Goal: Task Accomplishment & Management: Use online tool/utility

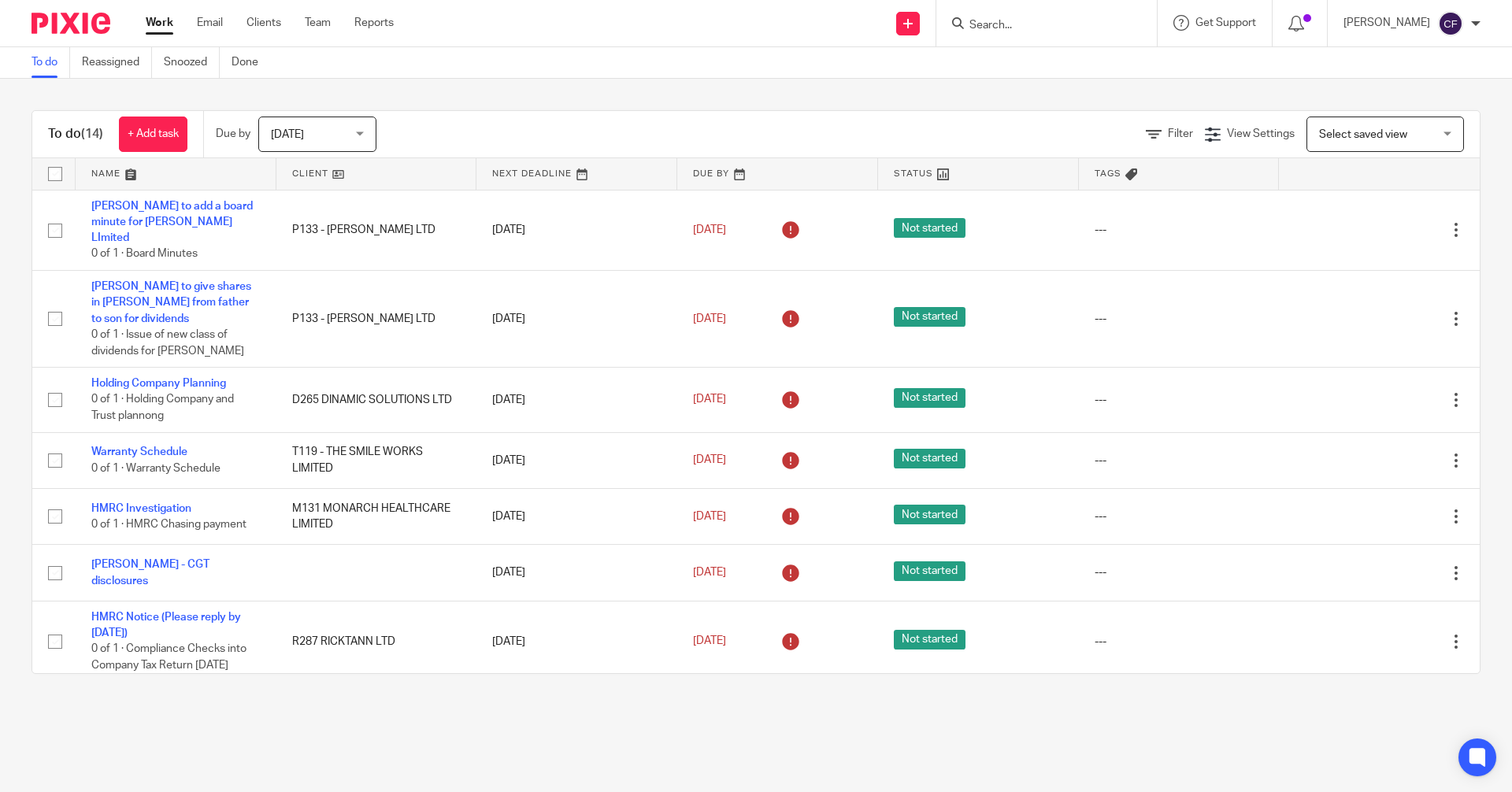
click at [1027, 26] on input "Search" at bounding box center [1038, 26] width 142 height 15
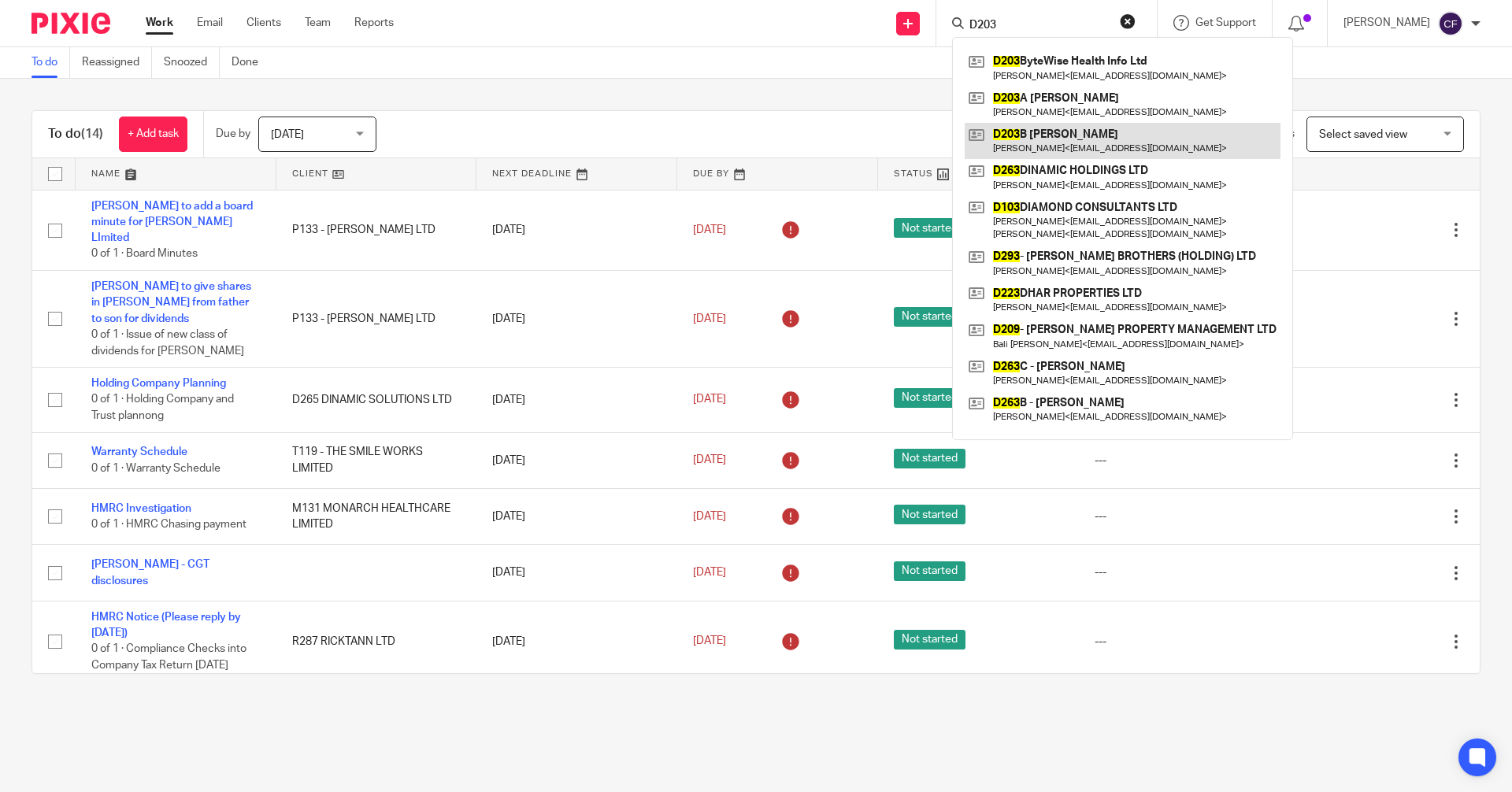
type input "D203"
click at [1055, 150] on link at bounding box center [1123, 141] width 316 height 36
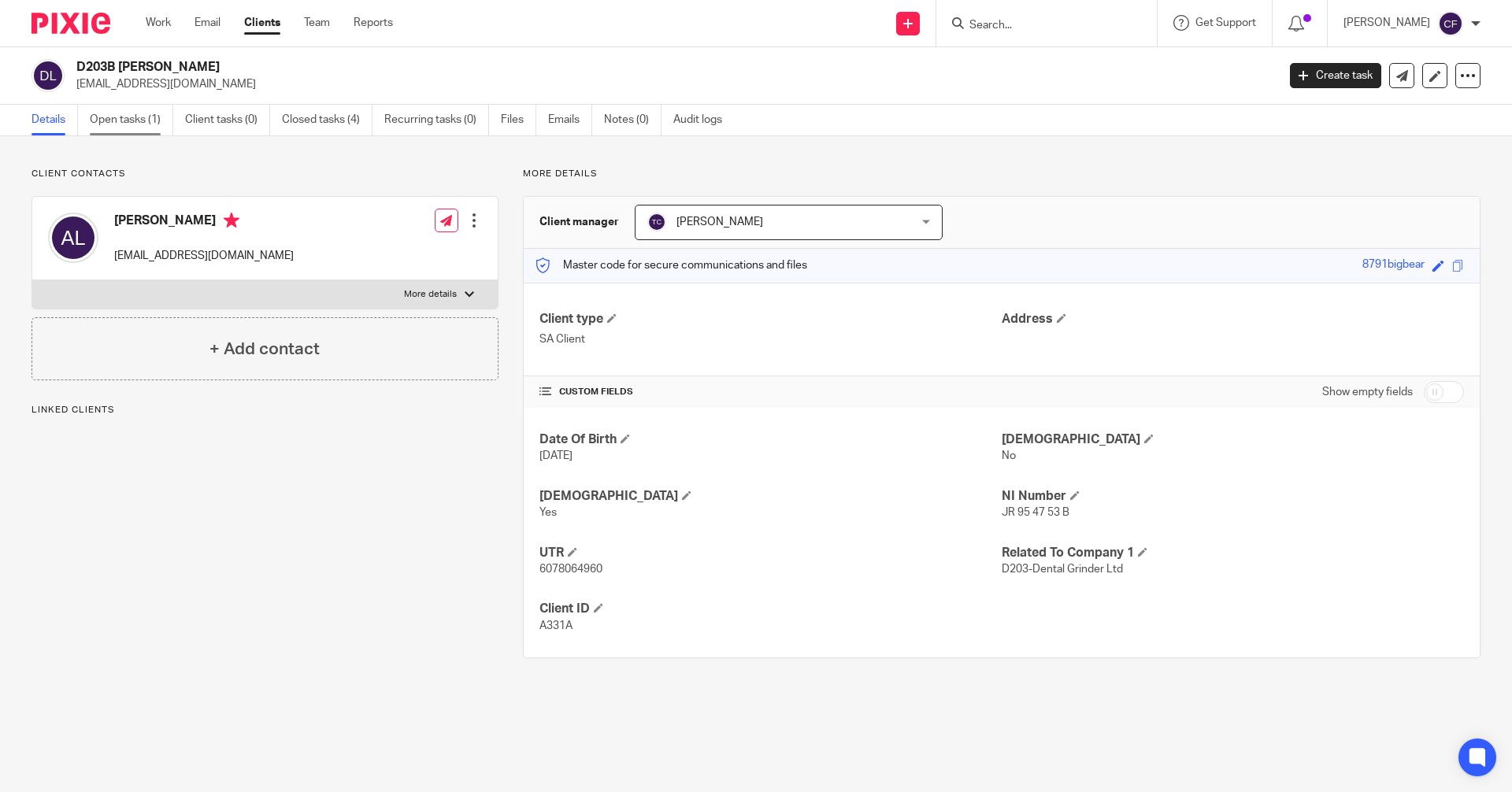
click at [135, 116] on link "Open tasks (1)" at bounding box center [131, 120] width 83 height 31
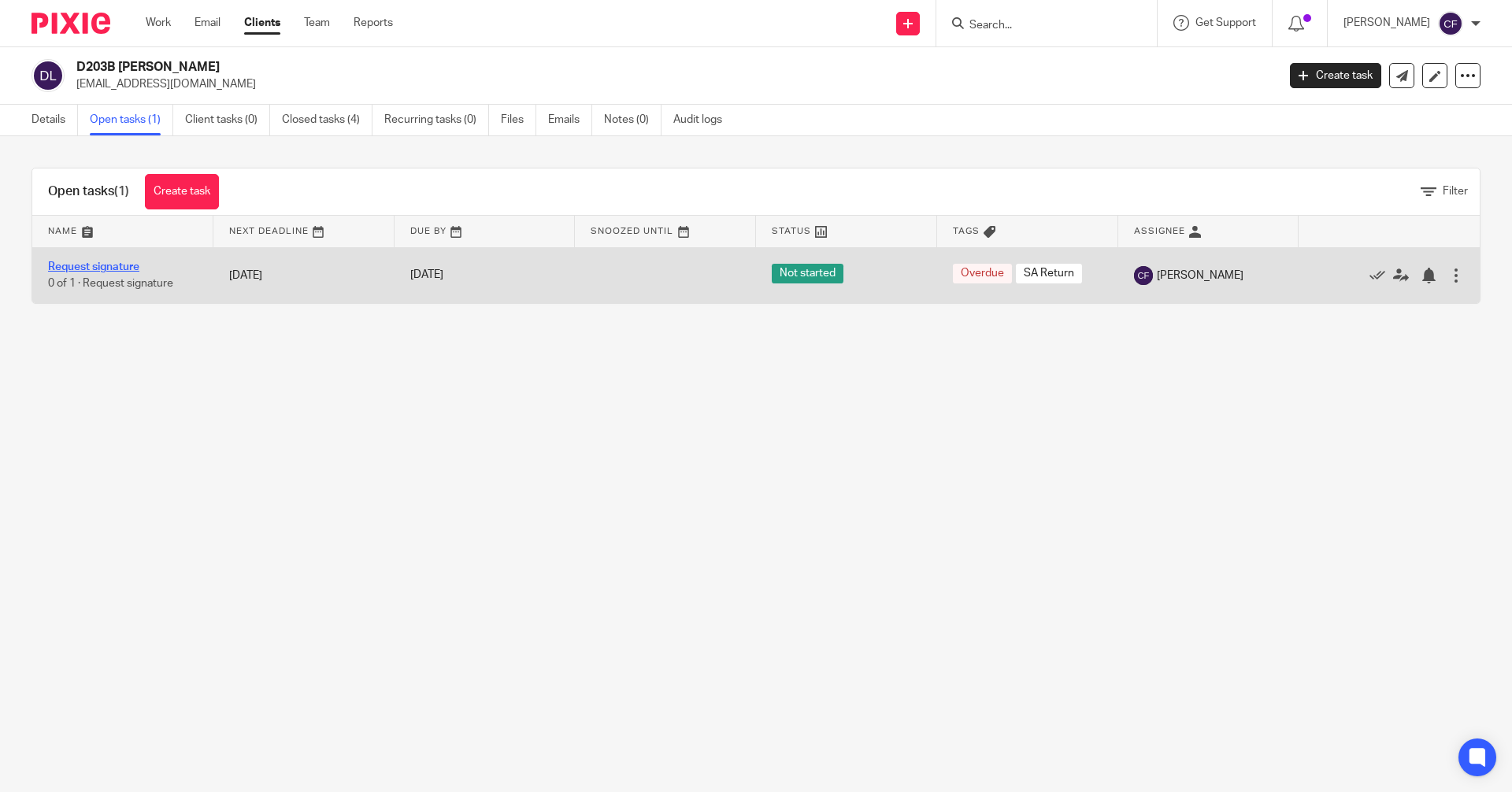
click at [81, 264] on link "Request signature" at bounding box center [93, 267] width 91 height 11
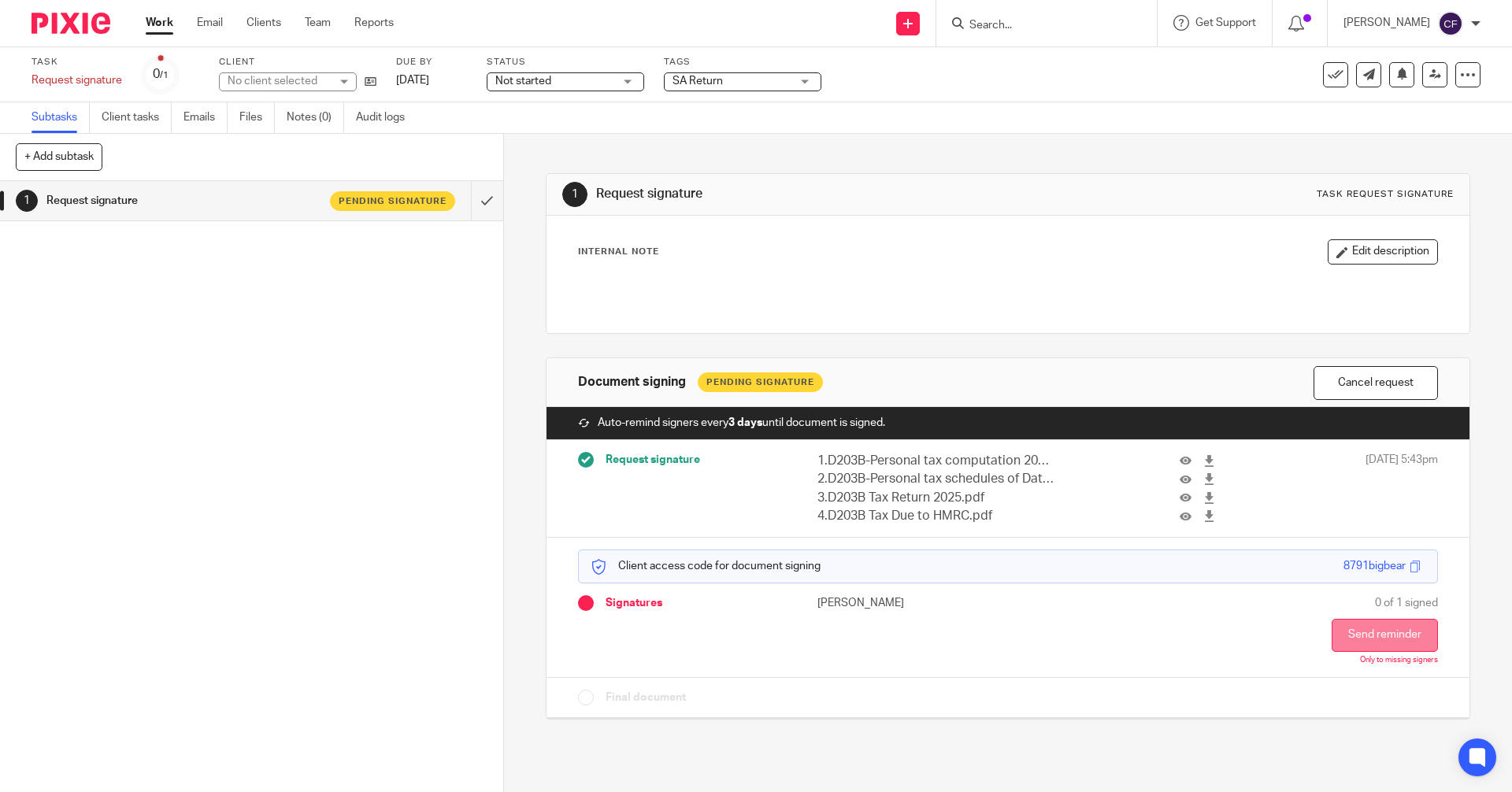
click at [1365, 633] on button "Send reminder" at bounding box center [1385, 635] width 106 height 33
click at [1004, 21] on input "Search" at bounding box center [1038, 26] width 142 height 15
click at [161, 16] on link "Work" at bounding box center [159, 22] width 28 height 15
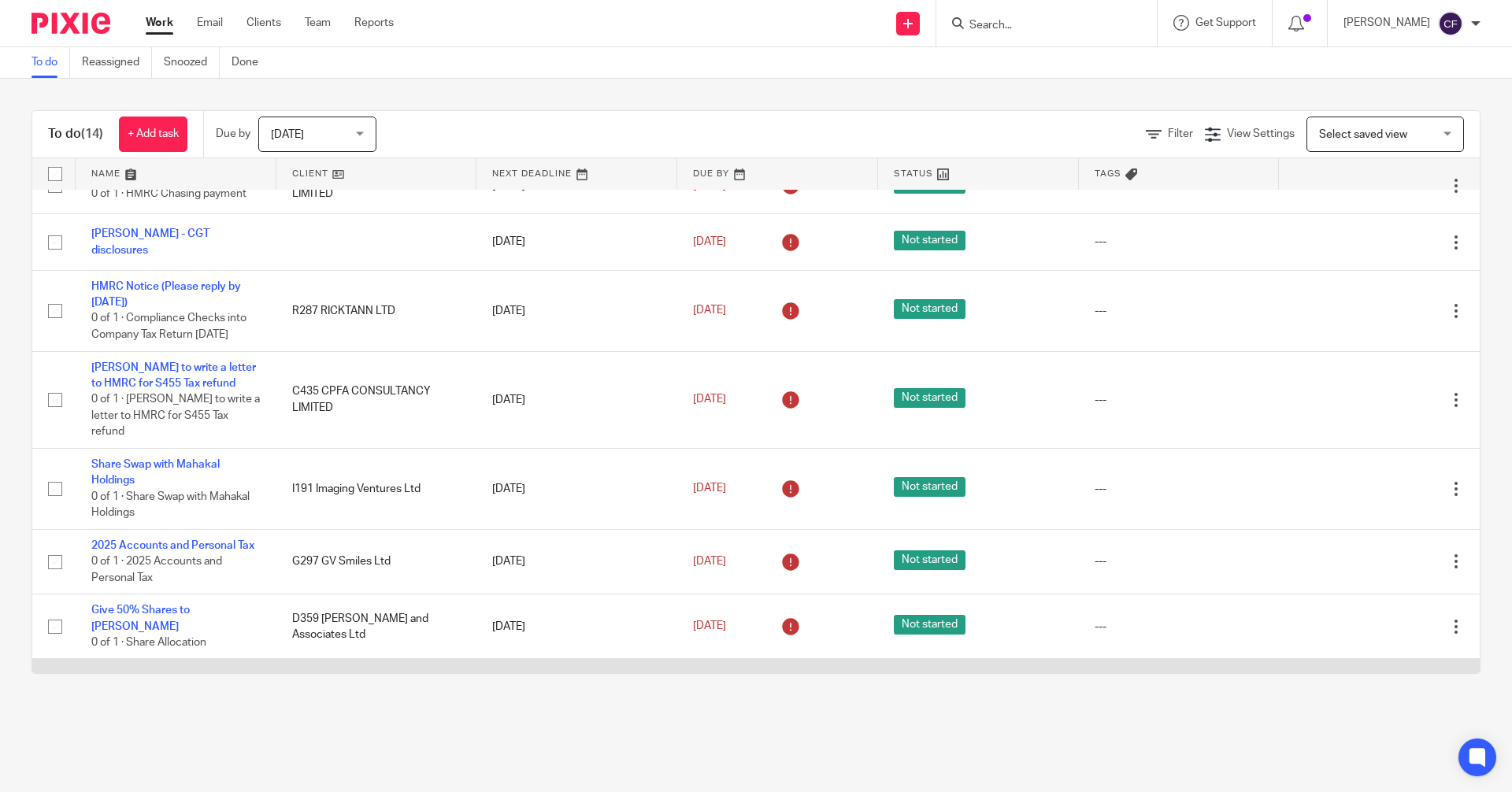
scroll to position [460, 0]
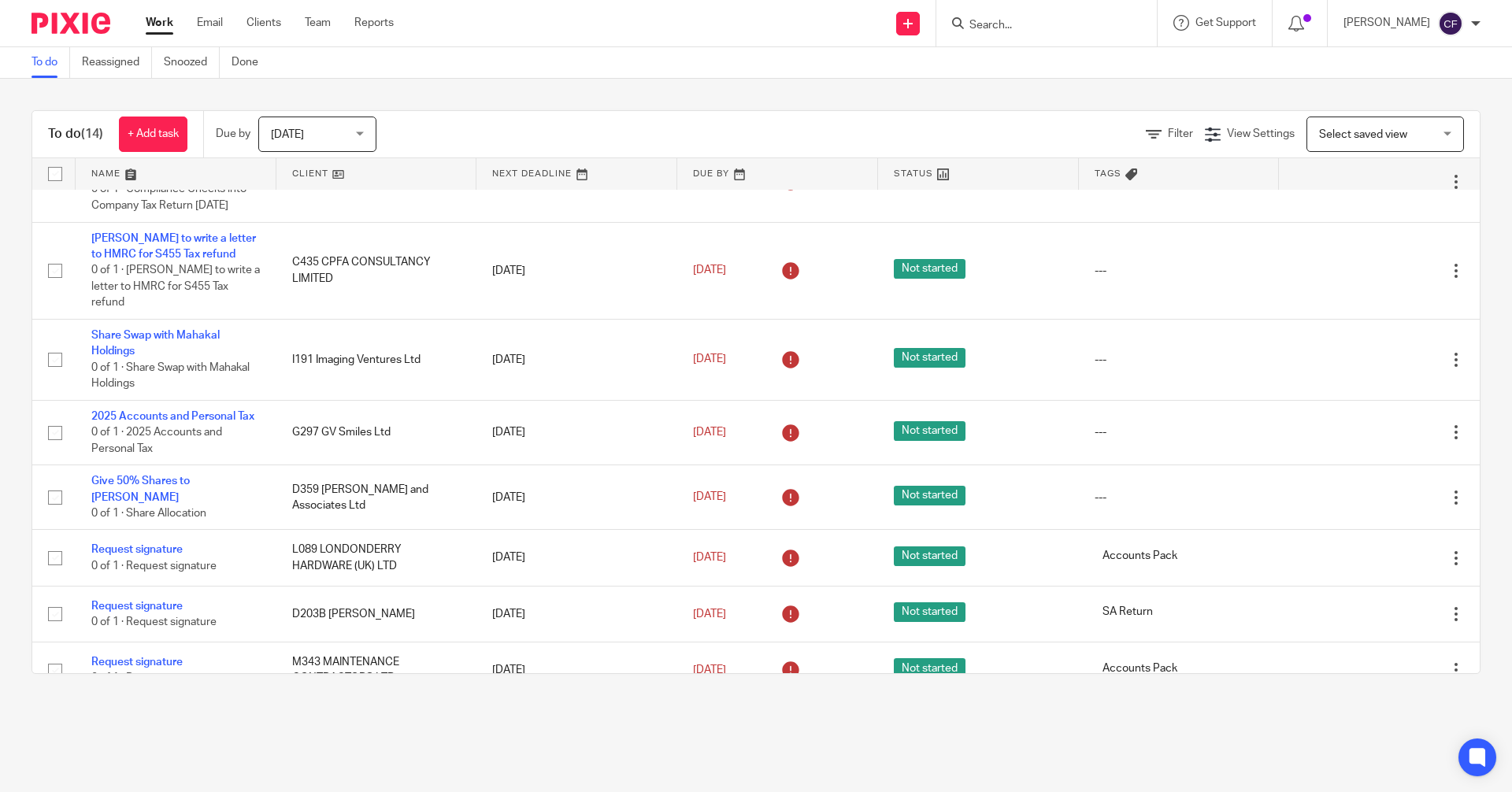
click at [1036, 30] on input "Search" at bounding box center [1038, 26] width 142 height 15
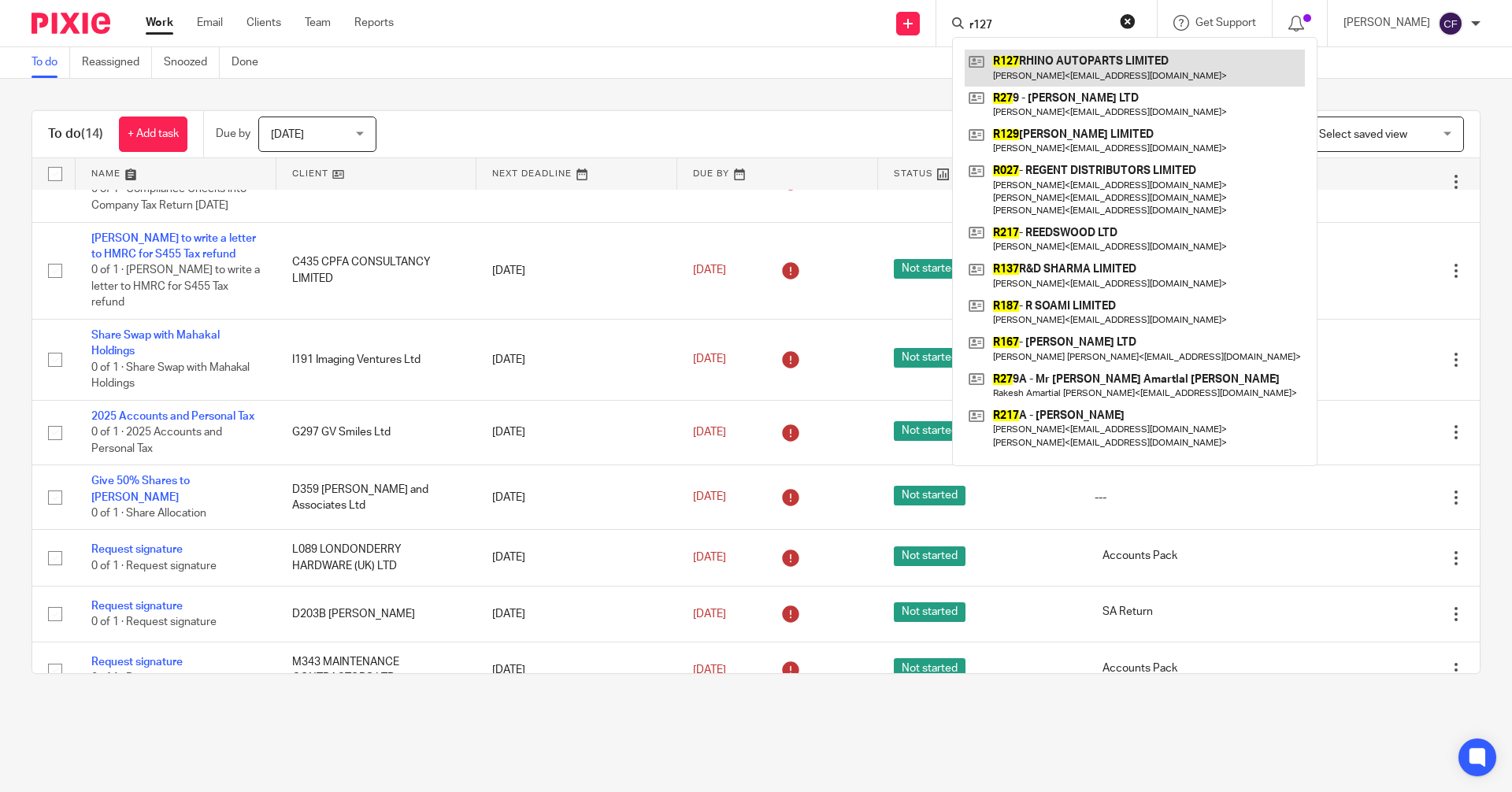
type input "r127"
click at [1055, 65] on link at bounding box center [1135, 67] width 340 height 36
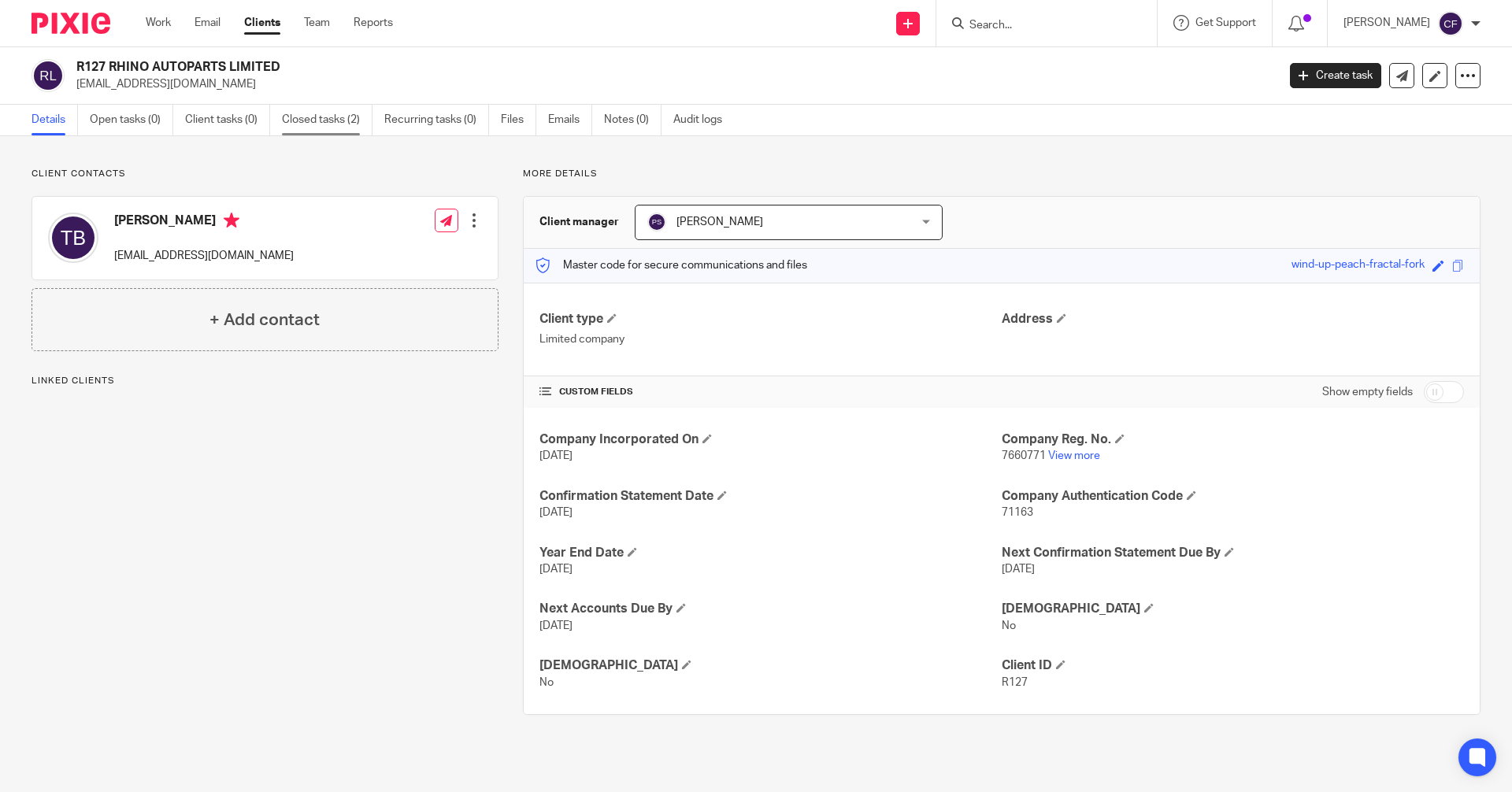
click at [326, 116] on link "Closed tasks (2)" at bounding box center [327, 120] width 91 height 31
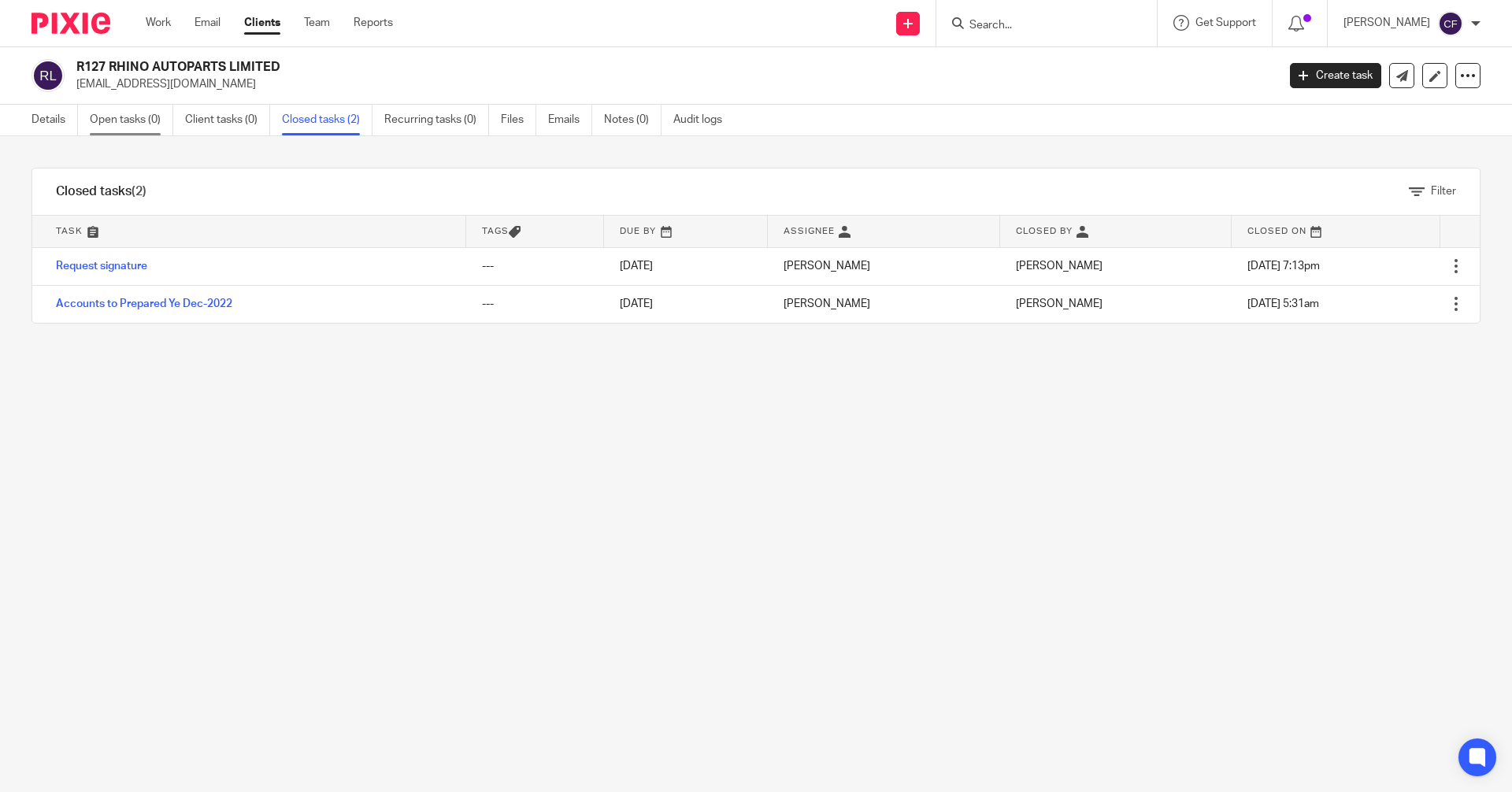
click at [137, 123] on link "Open tasks (0)" at bounding box center [131, 120] width 83 height 31
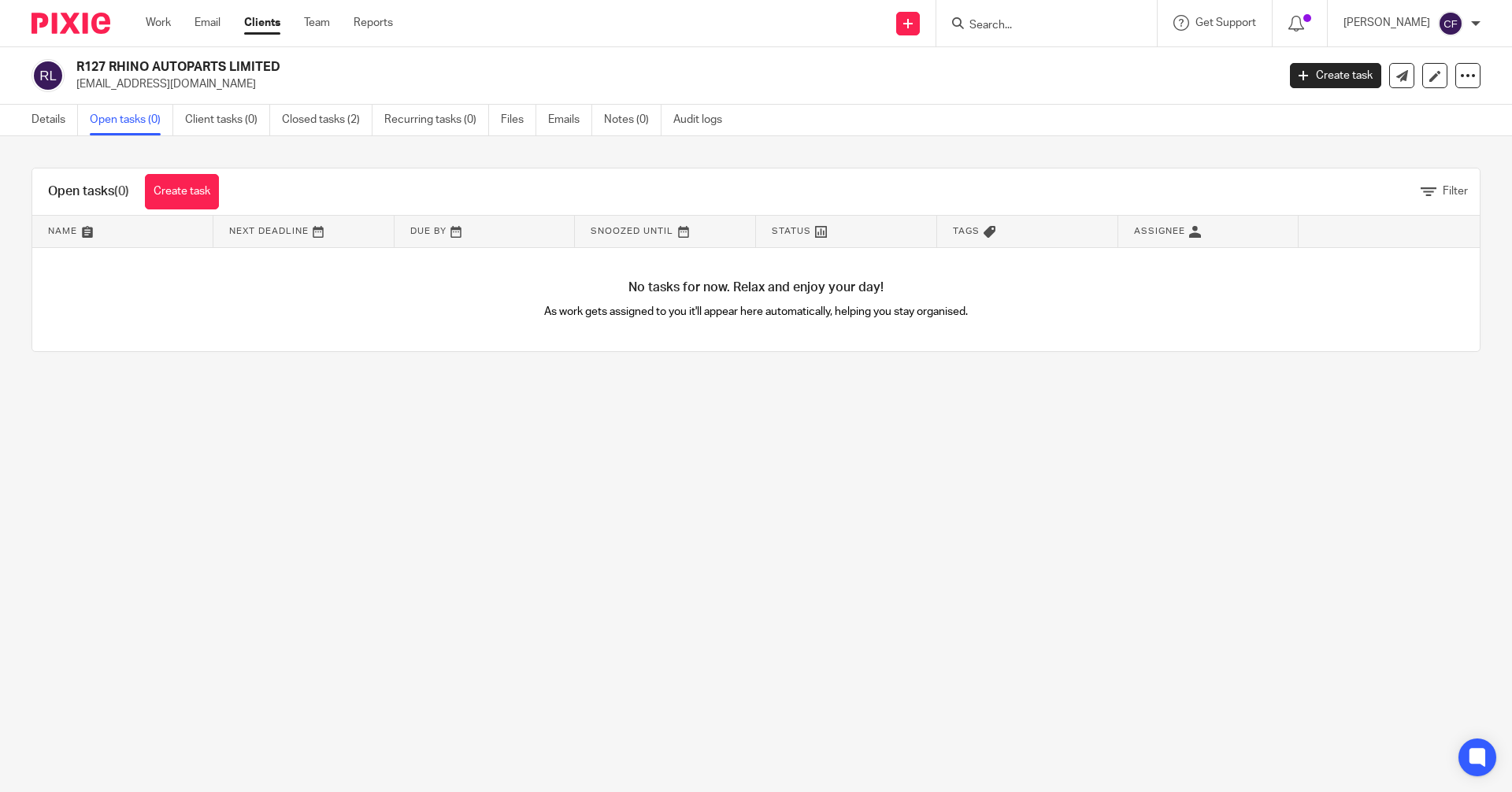
click at [1030, 20] on input "Search" at bounding box center [1038, 26] width 142 height 15
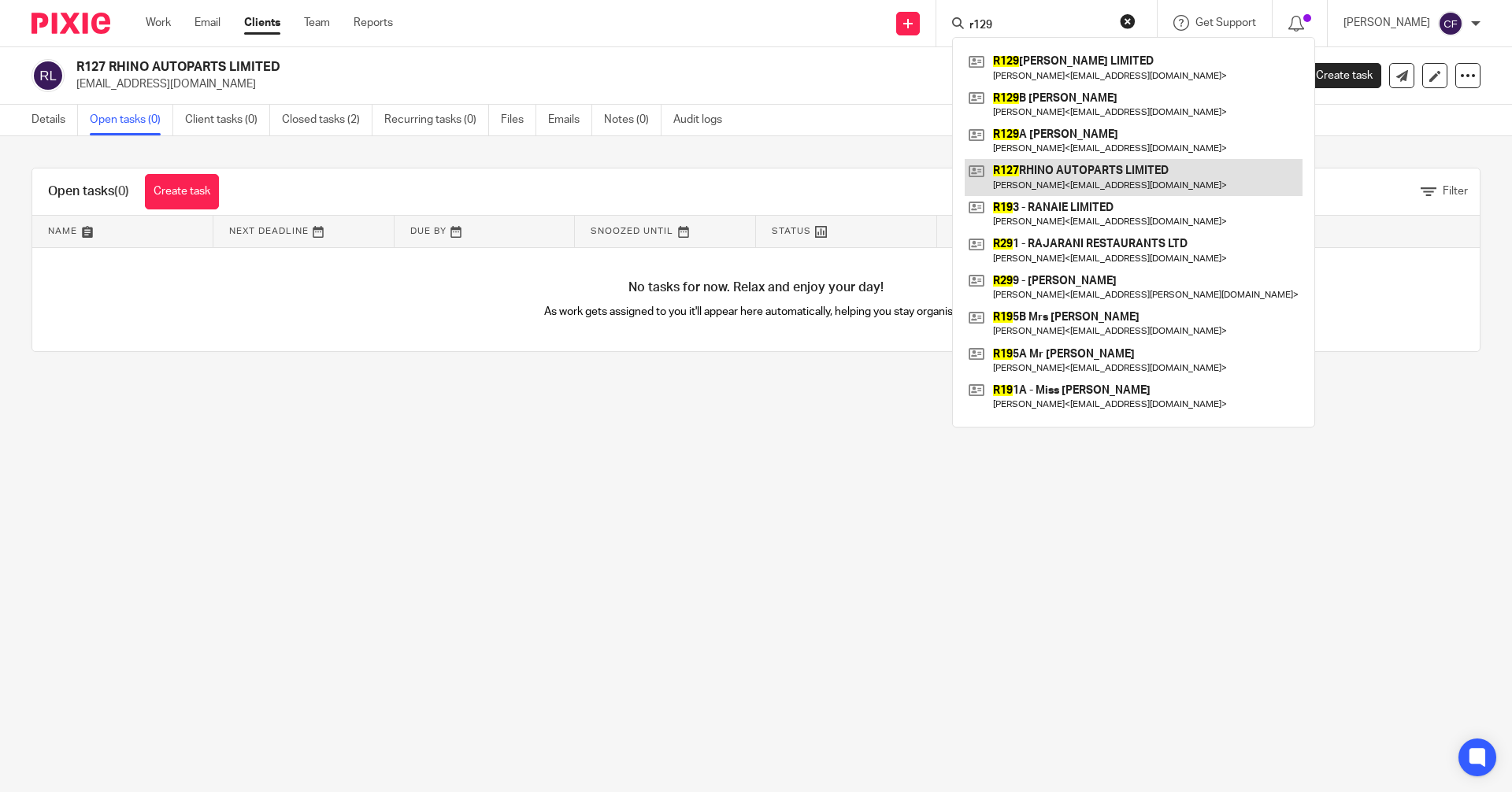
type input "r129"
click at [1054, 181] on link at bounding box center [1133, 177] width 338 height 36
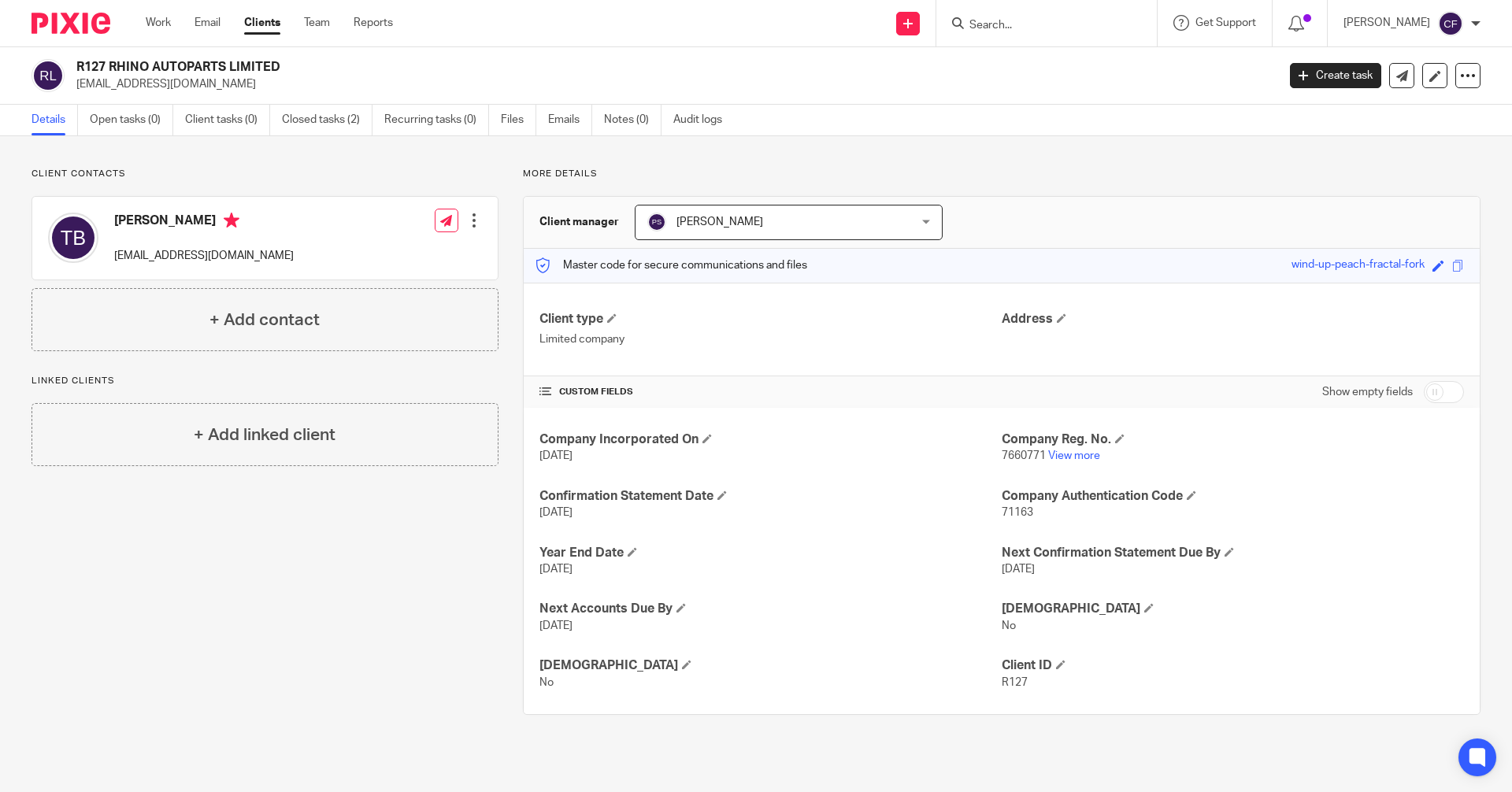
drag, startPoint x: 1415, startPoint y: 267, endPoint x: 1275, endPoint y: 270, distance: 140.0
click at [1275, 270] on div "Master code for secure communications and files wind-up-peach-fractal-fork Save…" at bounding box center [1001, 265] width 956 height 34
copy div "wind-up-peach-fractal-fork"
drag, startPoint x: 243, startPoint y: 260, endPoint x: 111, endPoint y: 260, distance: 132.0
click at [111, 260] on div "Trilochan Baden rhinoautoparts@live.com Edit contact Create client from contact…" at bounding box center [265, 238] width 465 height 83
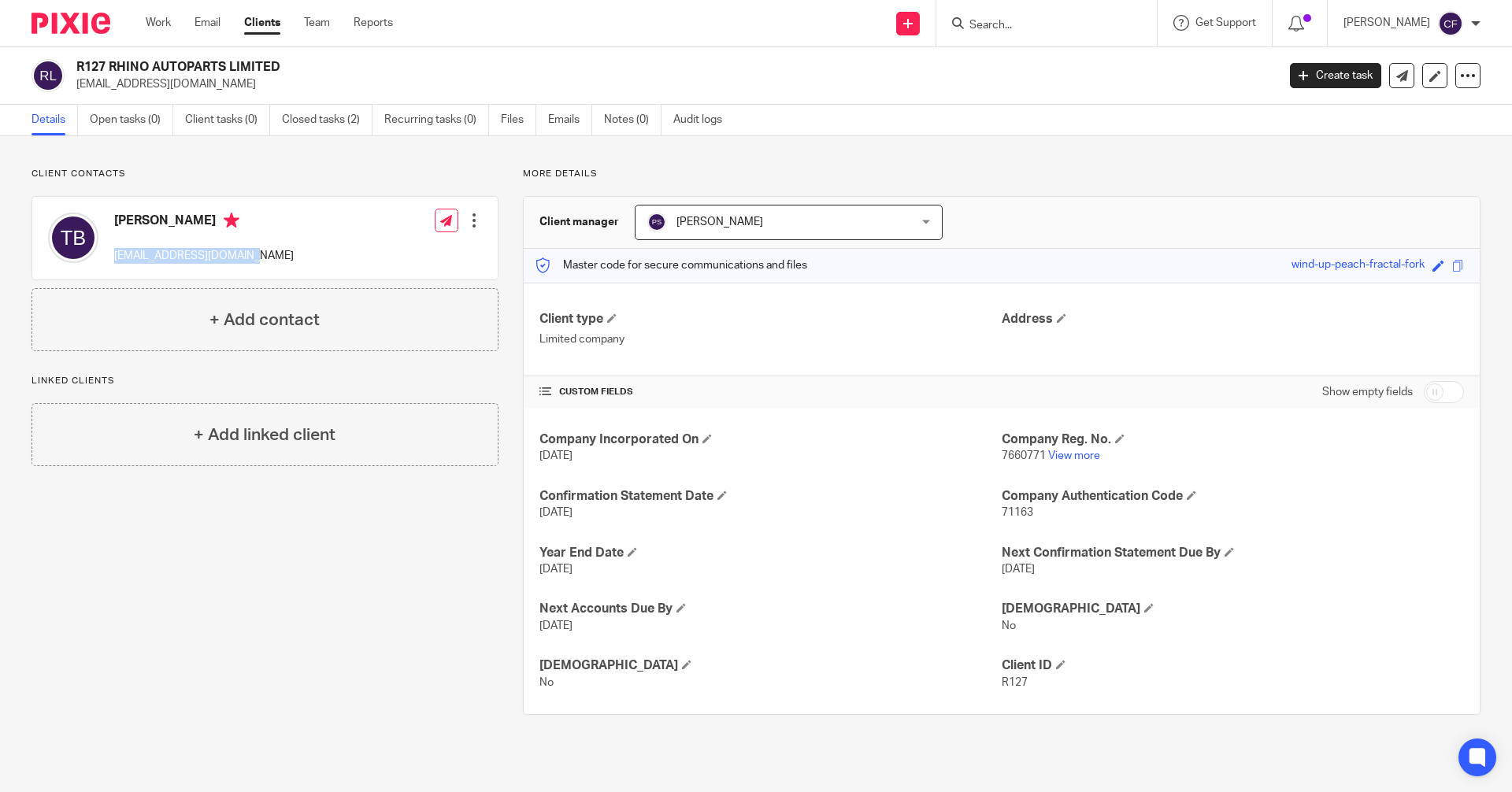
copy p "[EMAIL_ADDRESS][DOMAIN_NAME]"
click at [915, 15] on link at bounding box center [907, 23] width 23 height 23
click at [913, 146] on link "Request signature" at bounding box center [923, 143] width 110 height 23
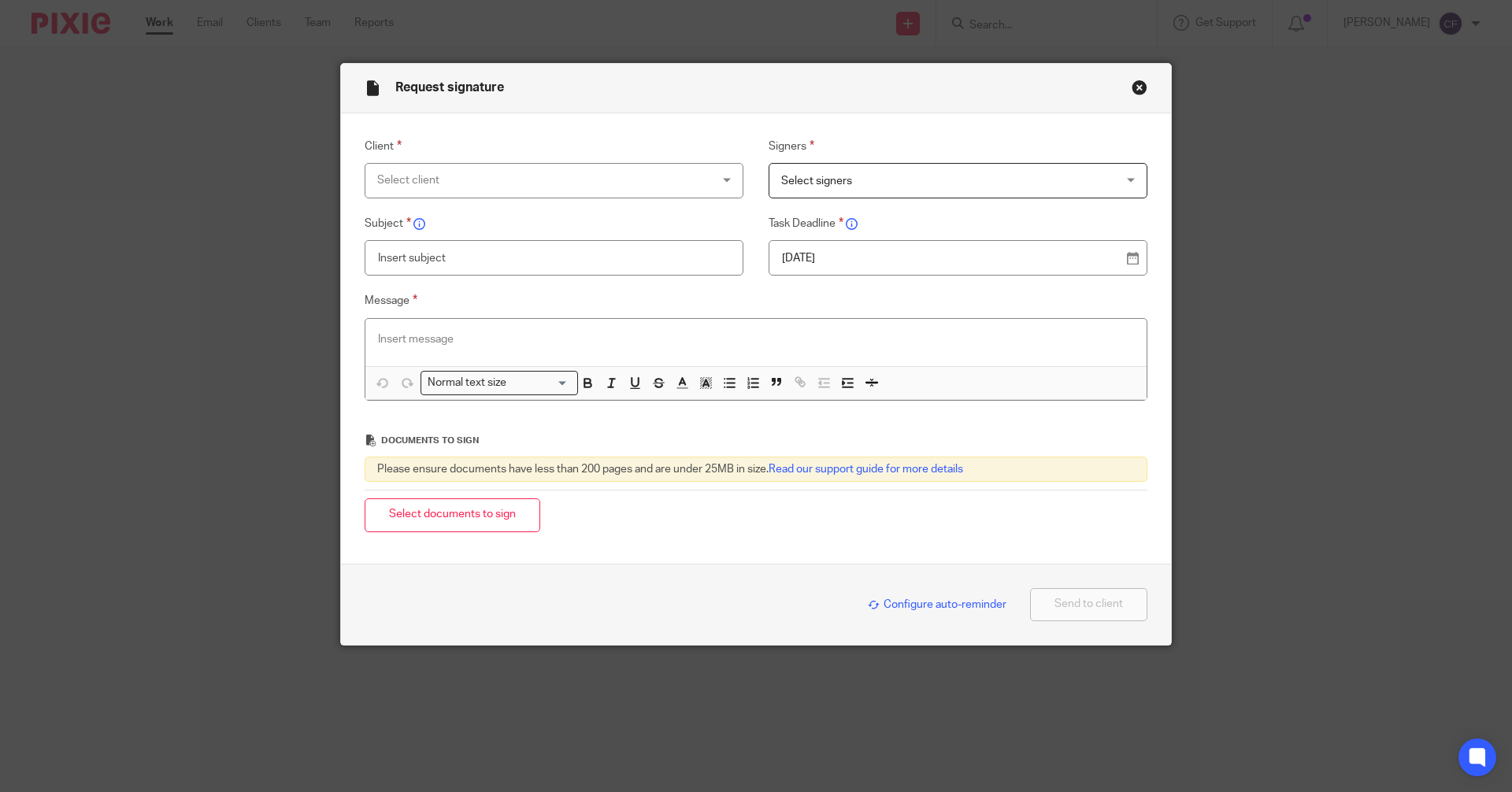
click at [722, 177] on div "Select client" at bounding box center [554, 180] width 379 height 36
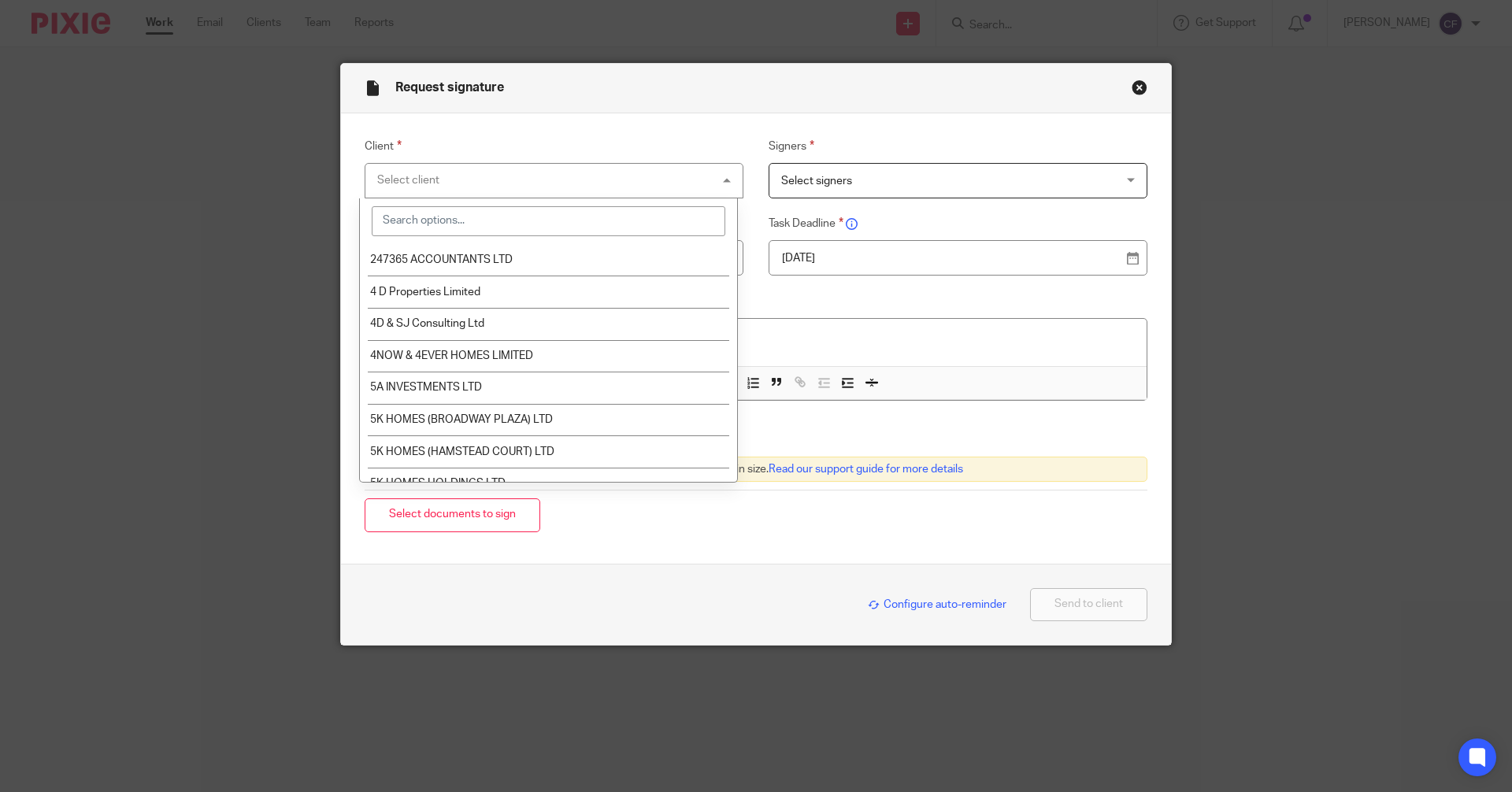
click at [558, 225] on input "search" at bounding box center [548, 221] width 354 height 30
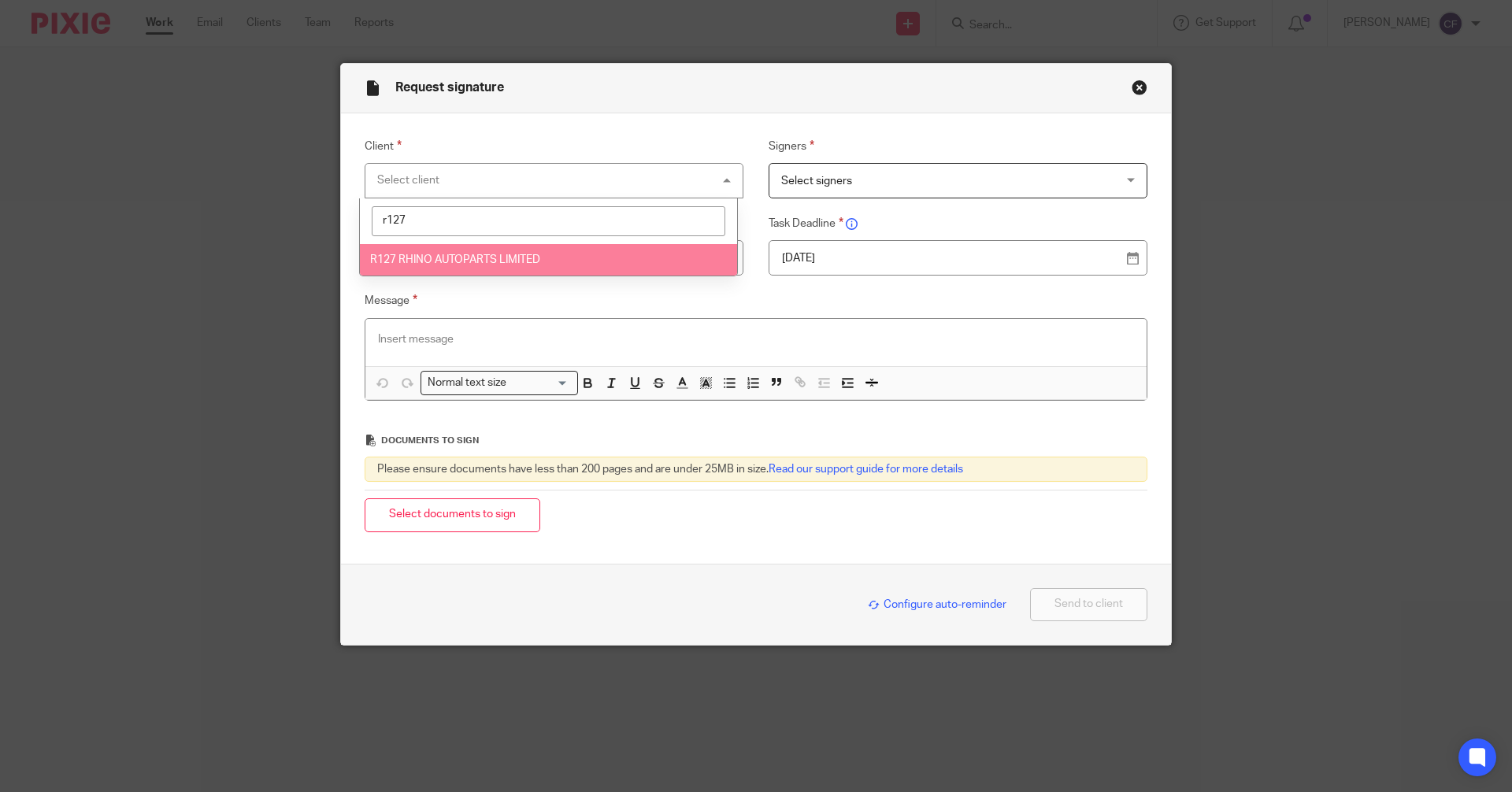
type input "r127"
click at [531, 269] on li "R127 RHINO AUTOPARTS LIMITED" at bounding box center [549, 260] width 377 height 32
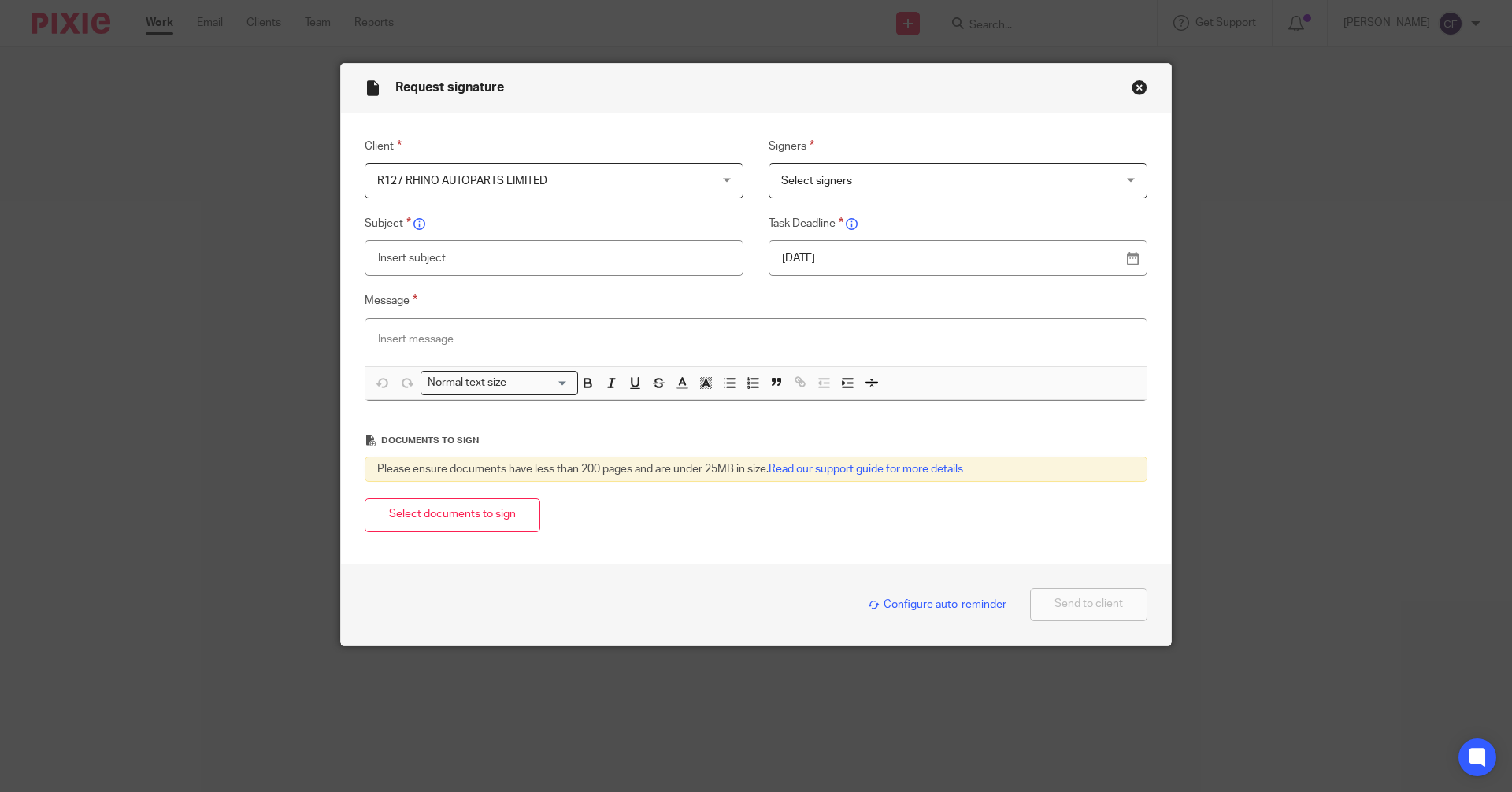
click at [819, 190] on span "Select signers" at bounding box center [928, 180] width 293 height 33
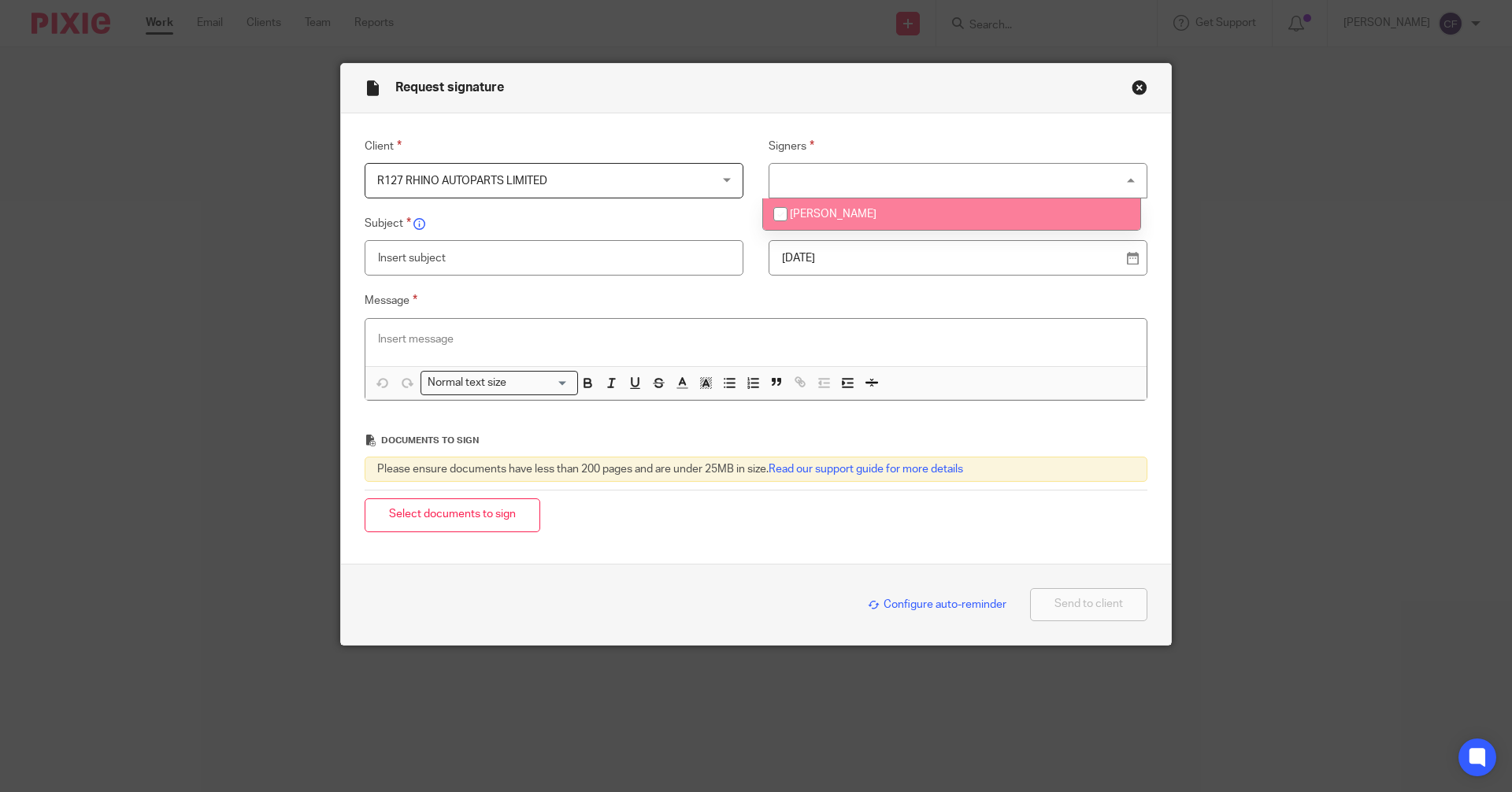
click at [796, 218] on input "checkbox" at bounding box center [780, 214] width 30 height 30
checkbox input "true"
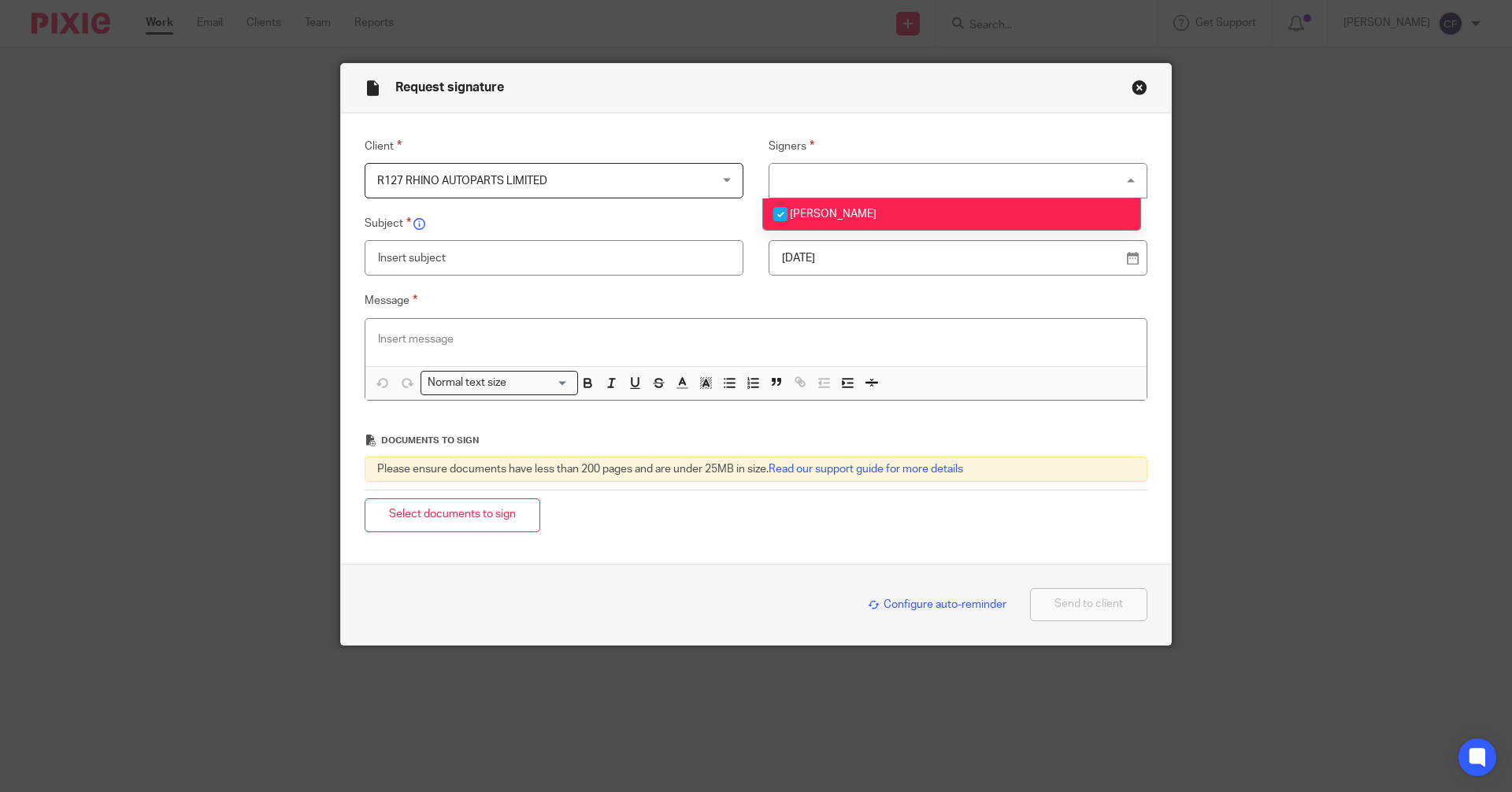
click at [414, 265] on input "text" at bounding box center [554, 258] width 379 height 36
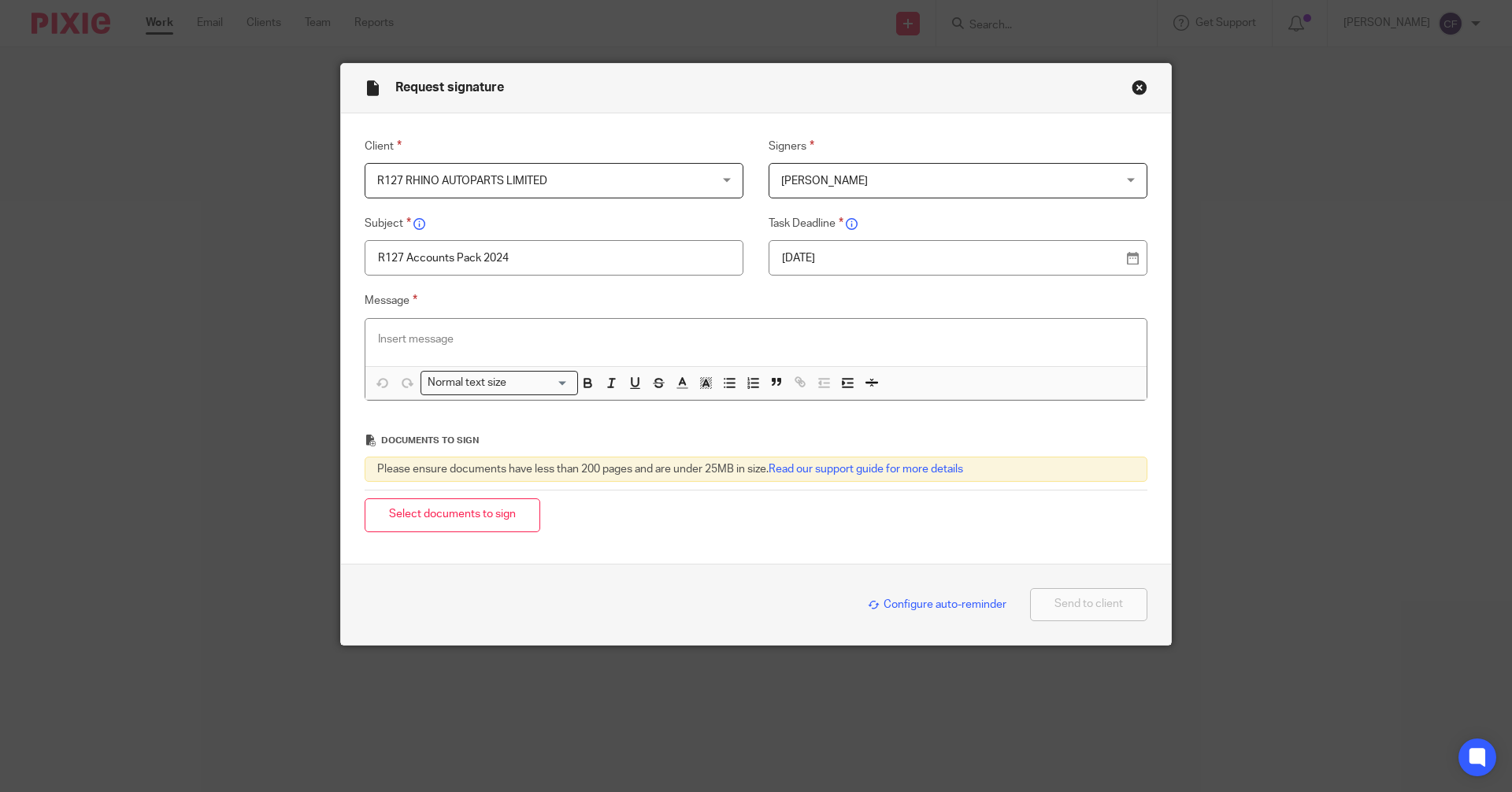
type input "R127 Accounts Pack 2024"
click at [393, 337] on p at bounding box center [756, 339] width 756 height 15
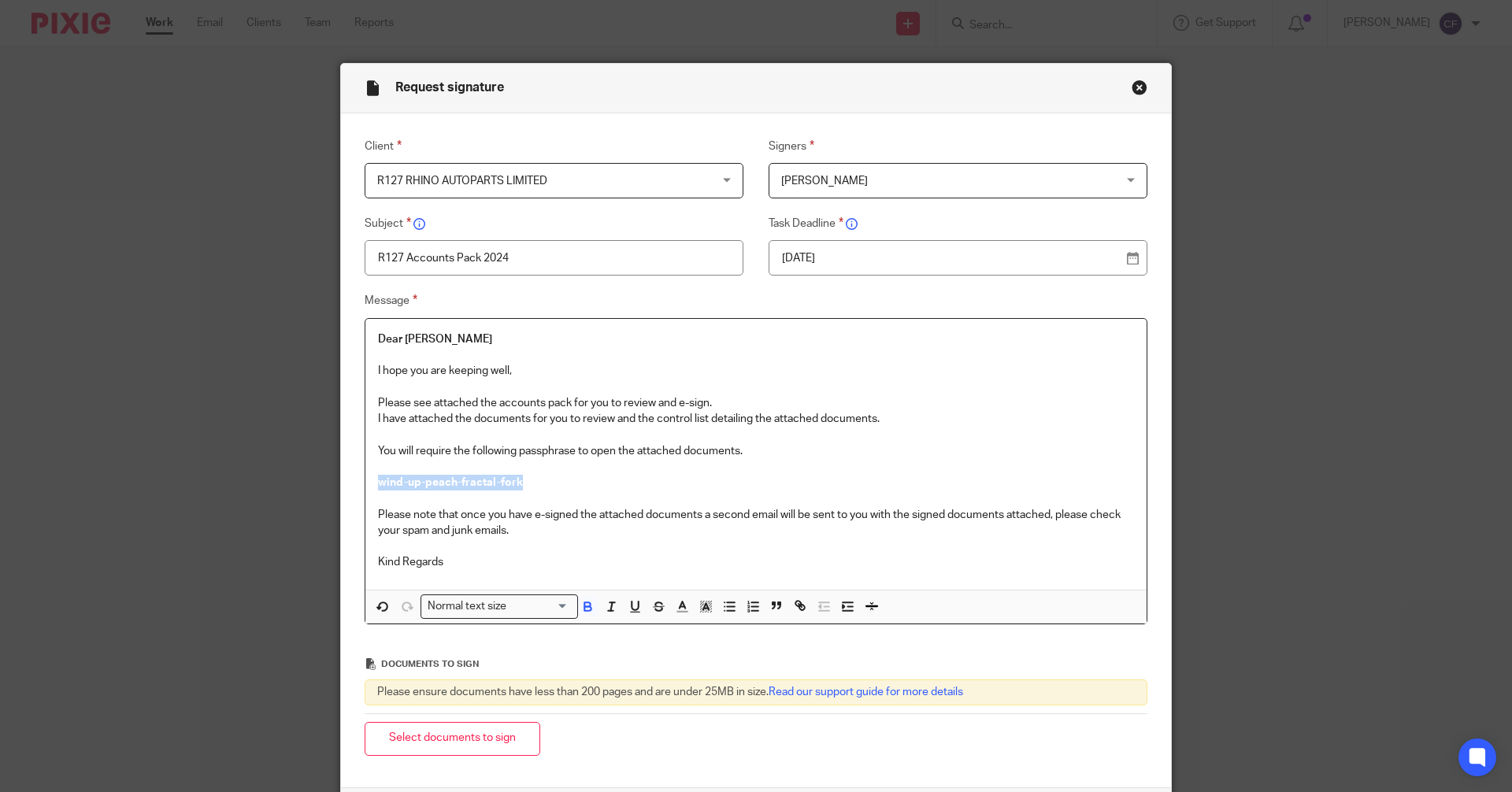
drag, startPoint x: 525, startPoint y: 485, endPoint x: 363, endPoint y: 489, distance: 162.0
click at [366, 489] on div "Dear Trilochan I hope you are keeping well, Please see attached the accounts pa…" at bounding box center [756, 454] width 781 height 271
click at [532, 607] on input "Search for option" at bounding box center [541, 607] width 57 height 16
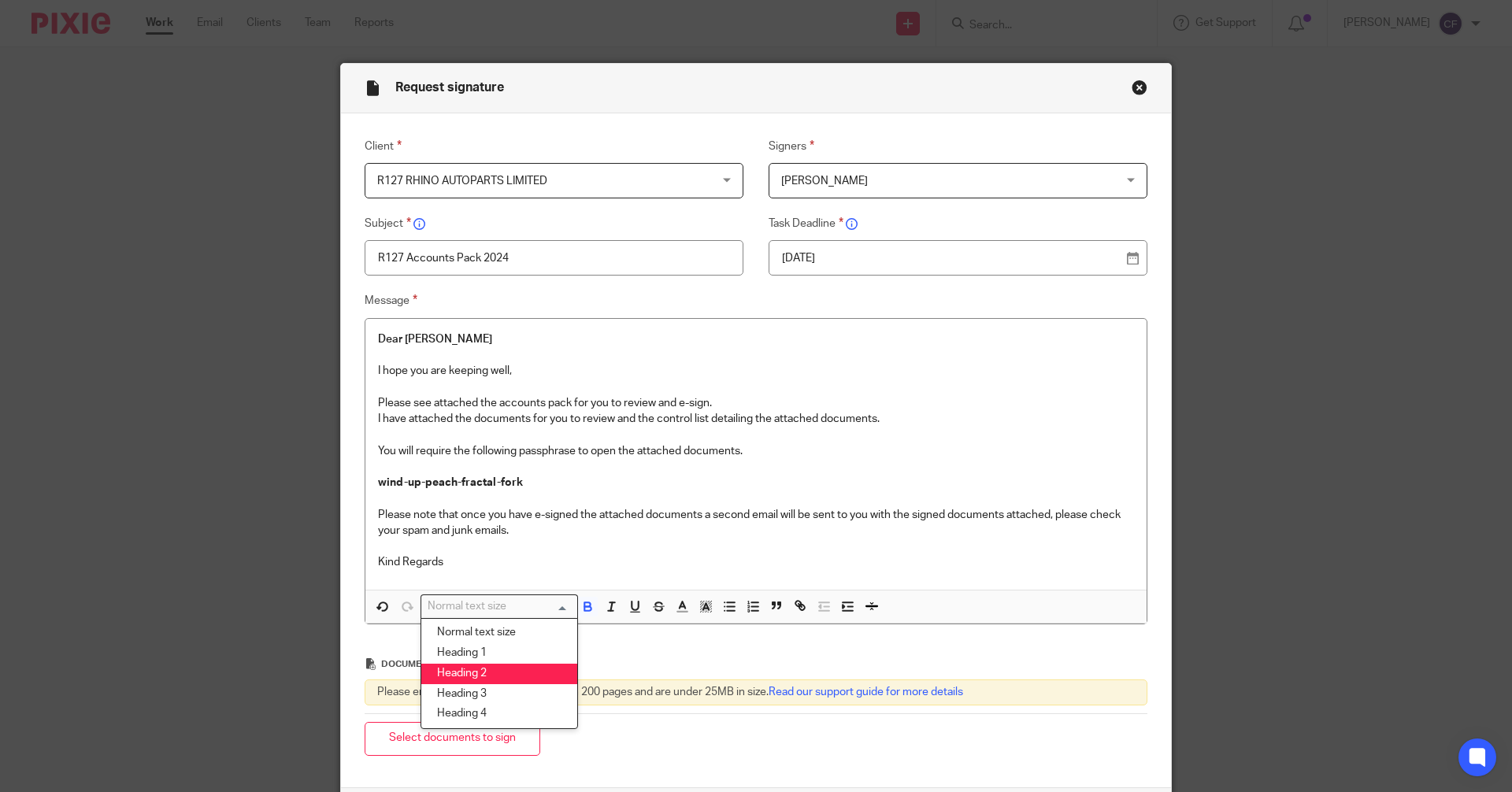
click at [469, 676] on li "Heading 2" at bounding box center [499, 673] width 156 height 20
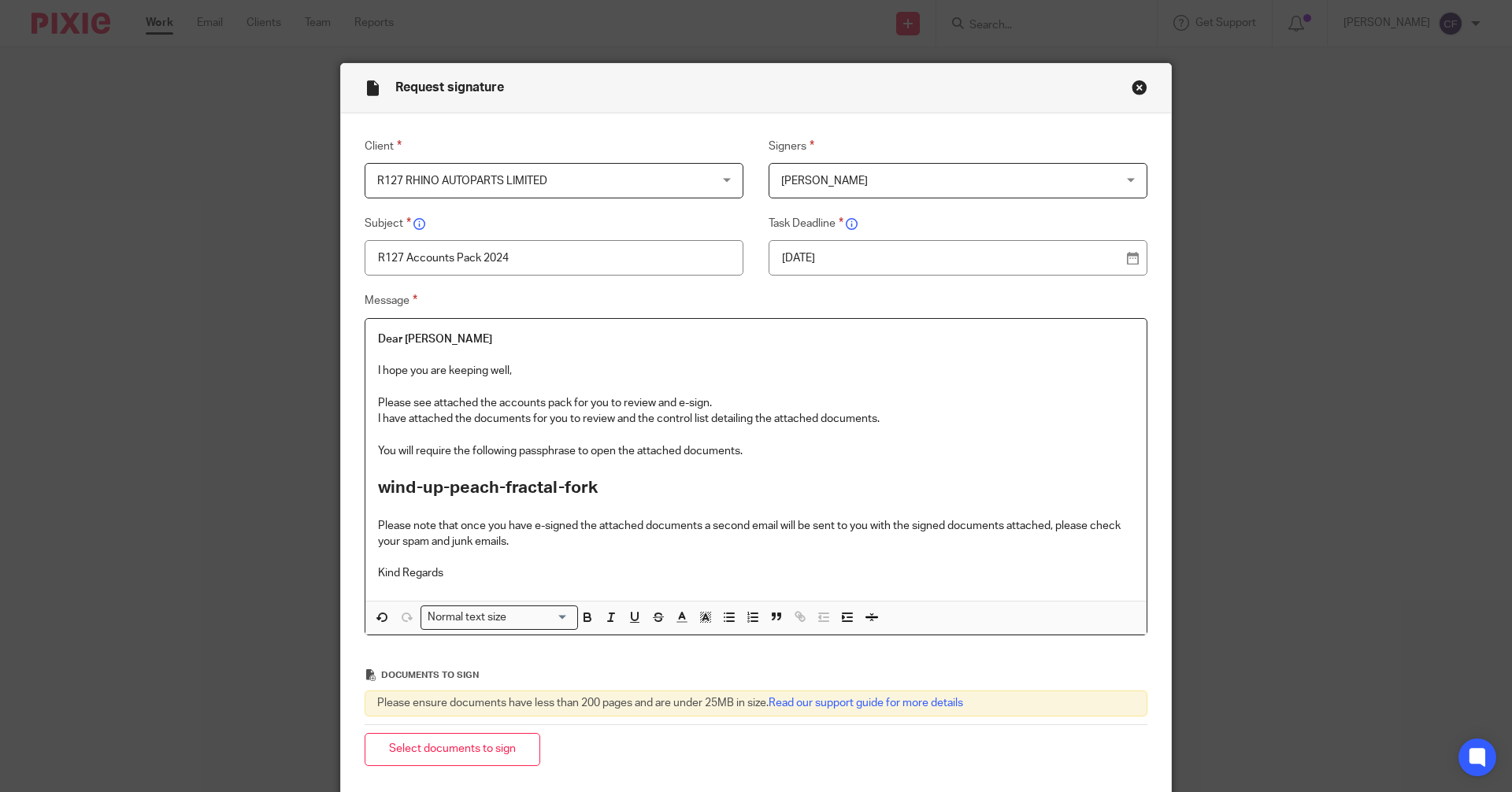
click at [454, 575] on p "Kind Regards" at bounding box center [756, 573] width 756 height 15
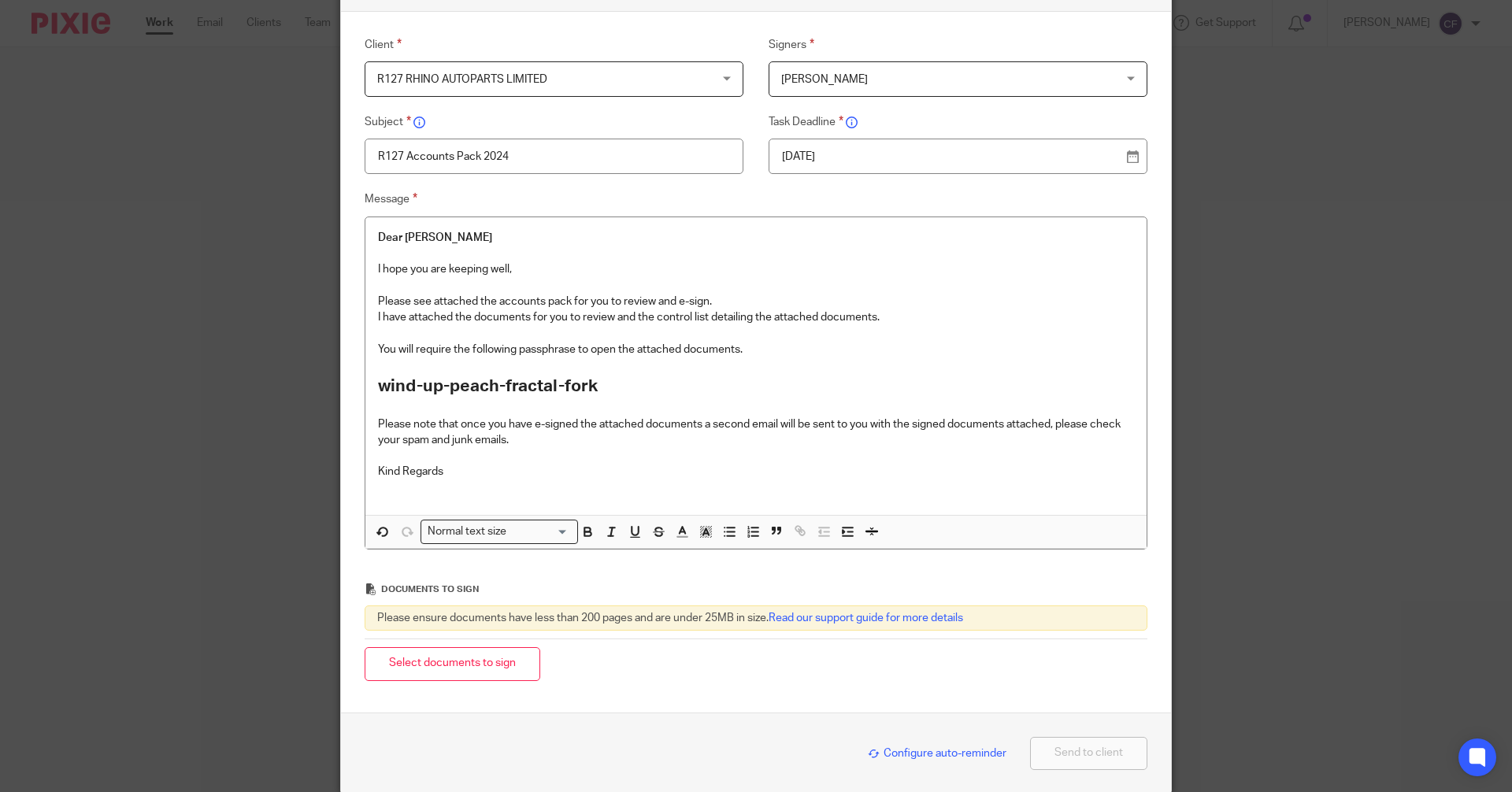
scroll to position [167, 0]
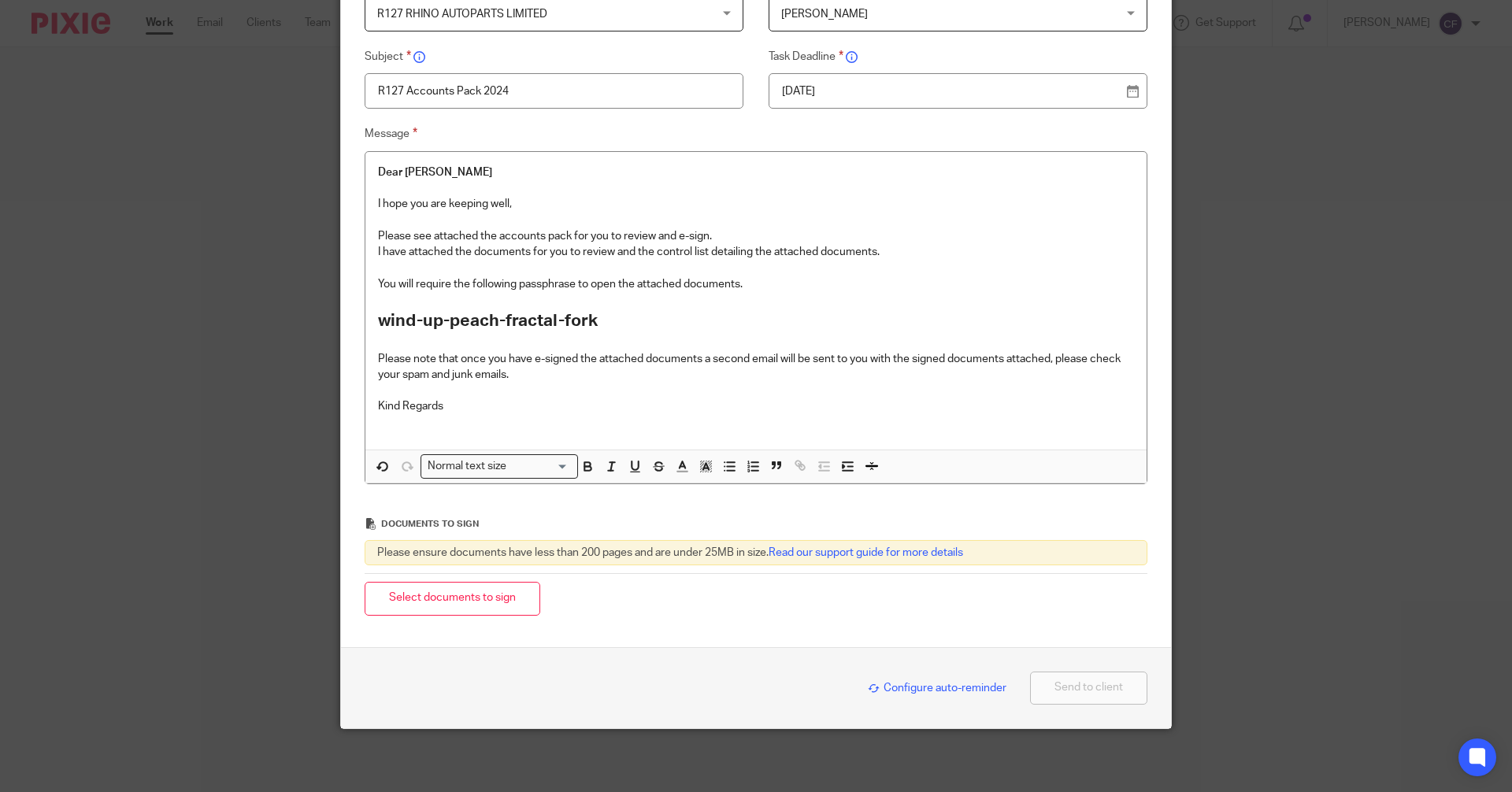
click at [461, 607] on button "Select documents to sign" at bounding box center [452, 599] width 176 height 34
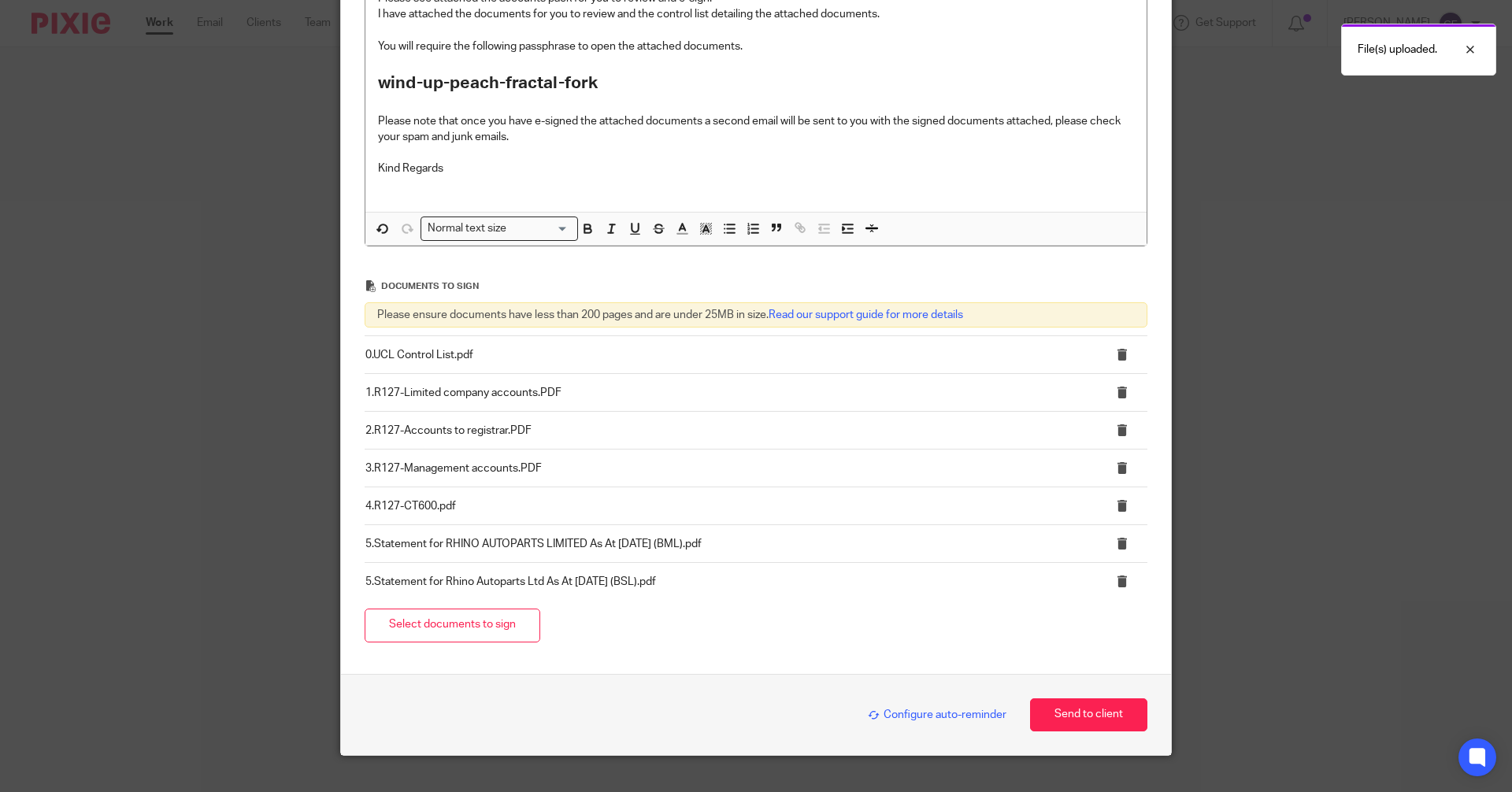
scroll to position [431, 0]
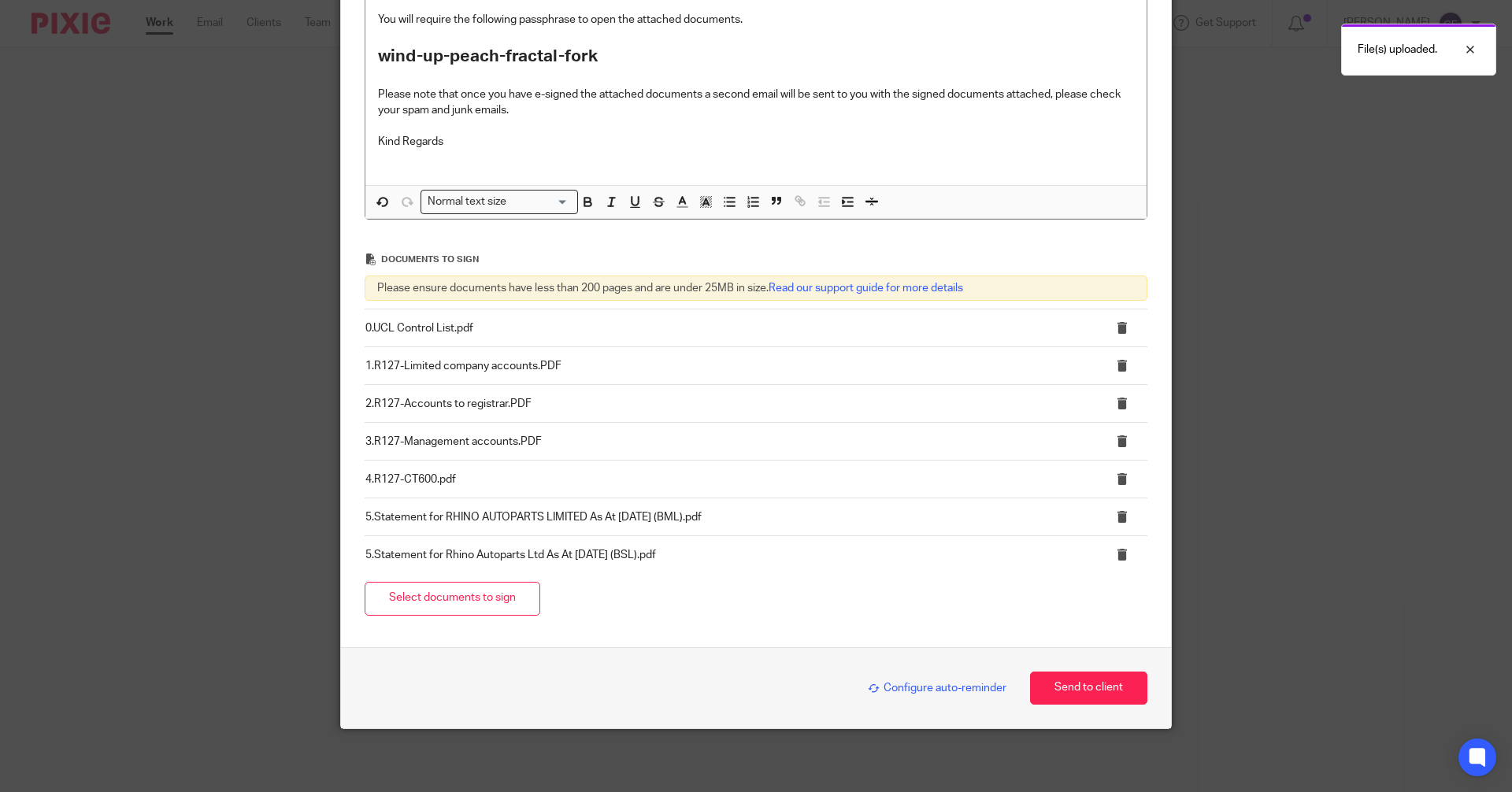
click at [962, 692] on span "Configure auto-reminder" at bounding box center [937, 688] width 138 height 11
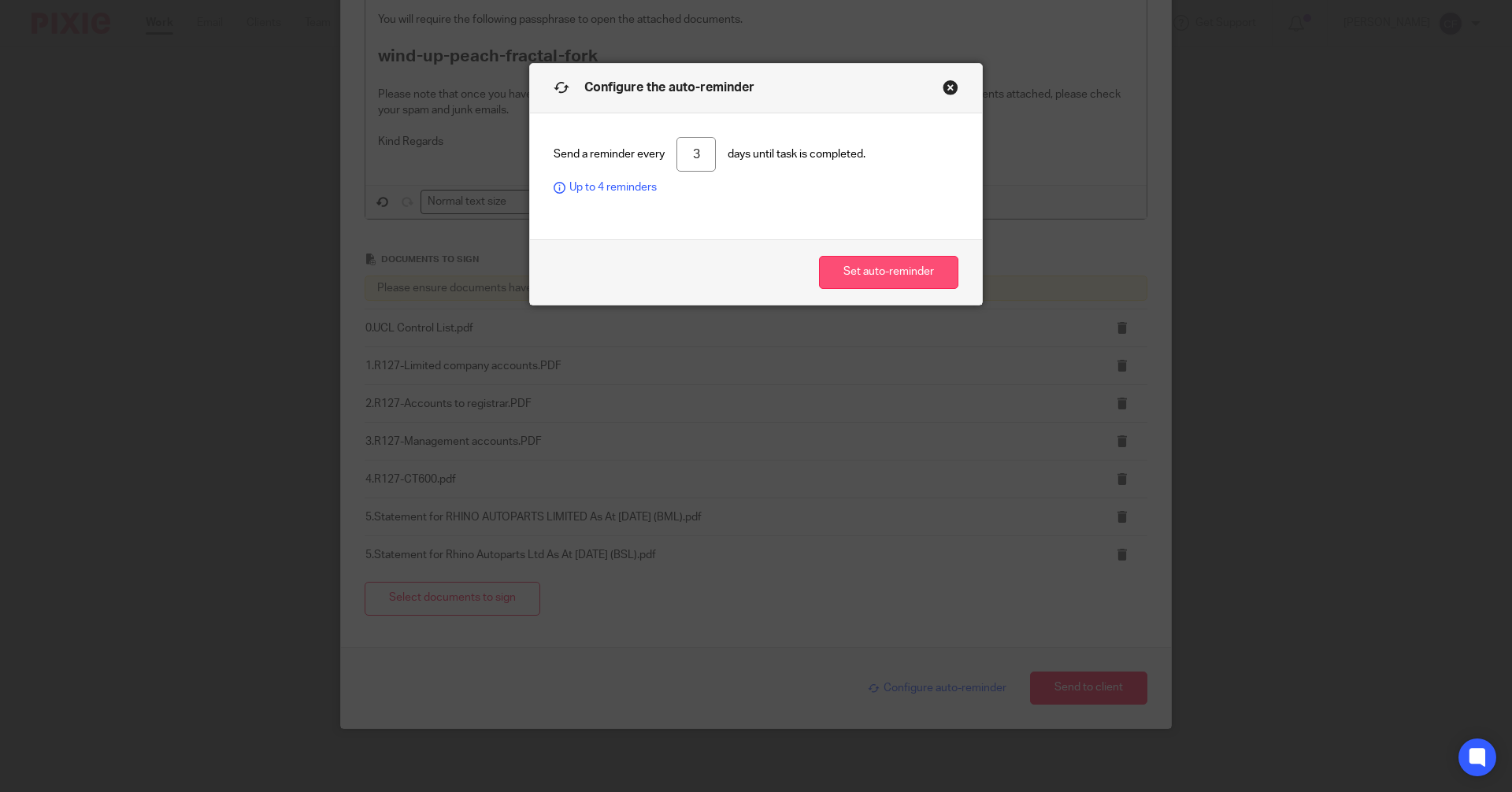
click at [849, 271] on button "Set auto-reminder" at bounding box center [889, 273] width 139 height 34
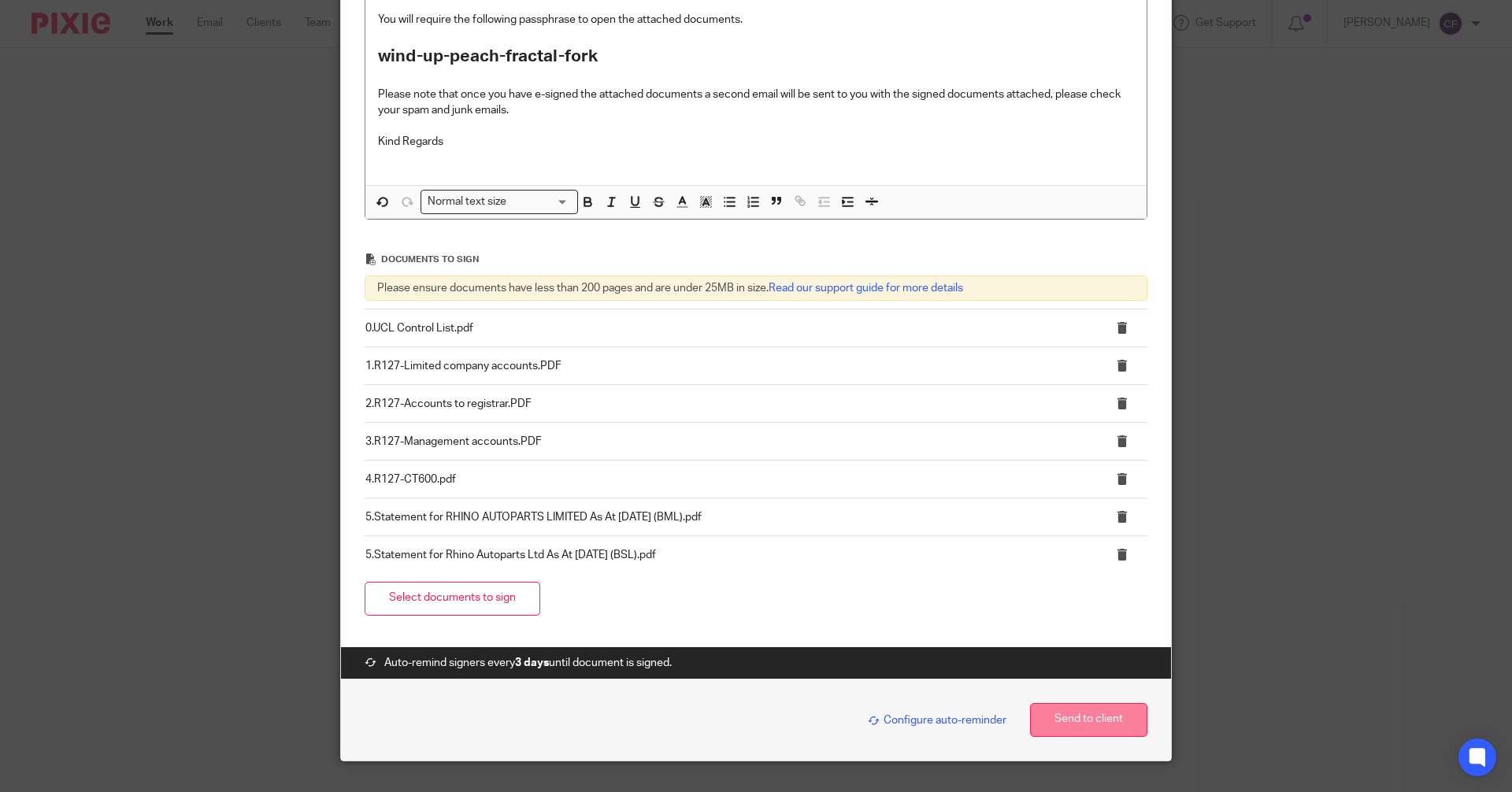
click at [1061, 717] on button "Send to client" at bounding box center [1089, 720] width 117 height 34
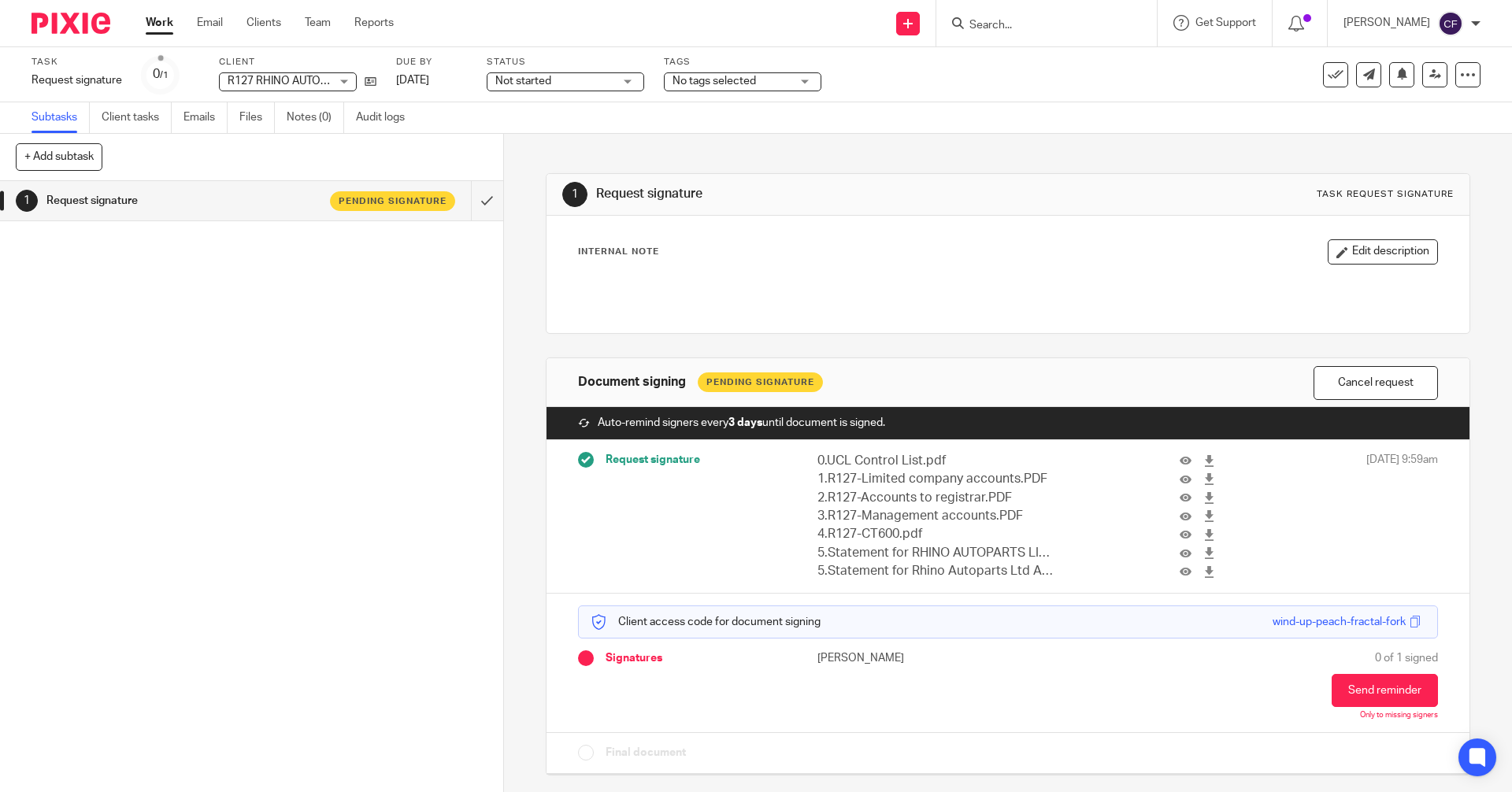
click at [806, 82] on div "No tags selected" at bounding box center [742, 82] width 158 height 19
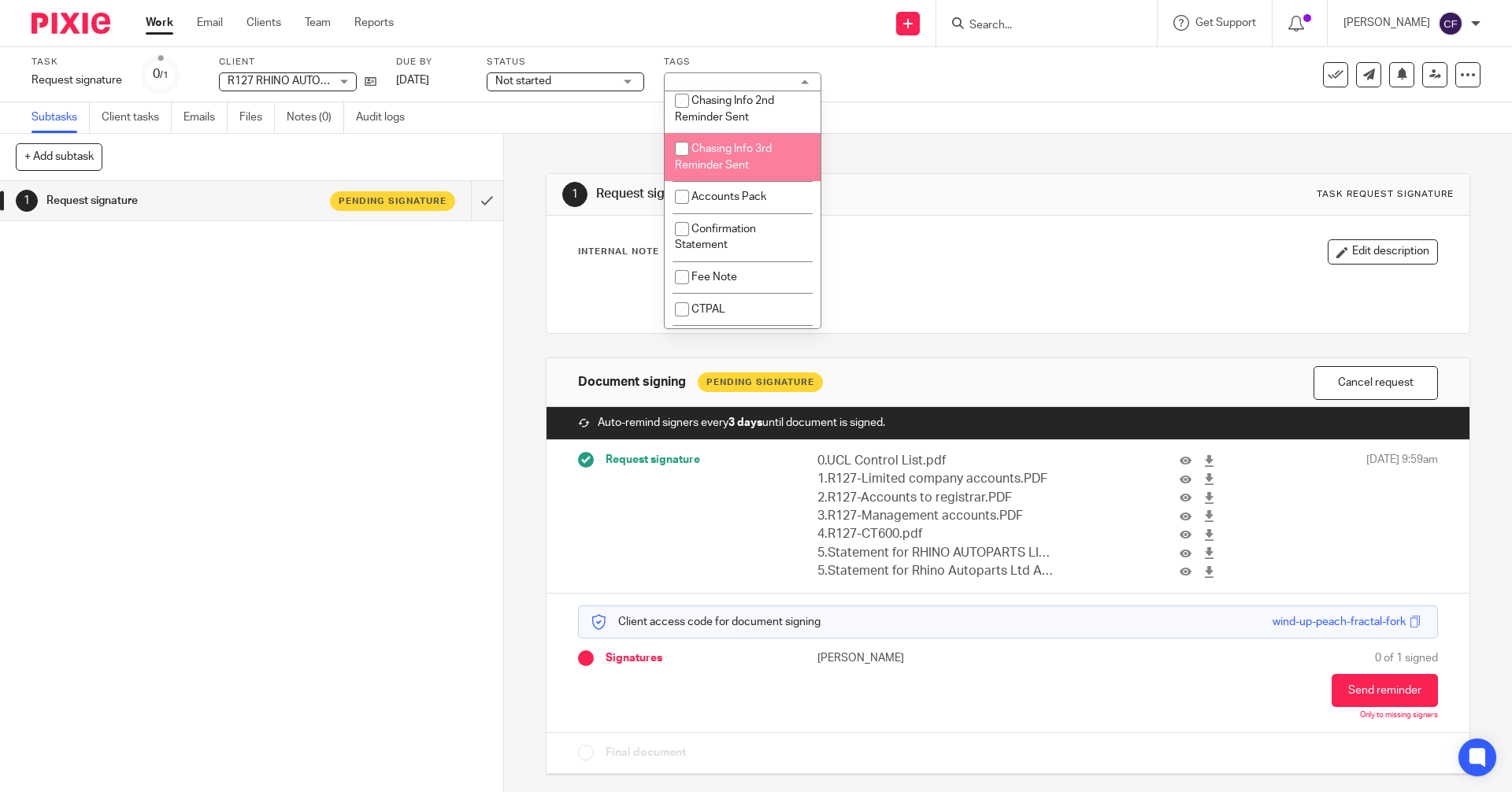
scroll to position [315, 0]
click at [719, 159] on span "Accounts Pack" at bounding box center [728, 160] width 74 height 11
checkbox input "true"
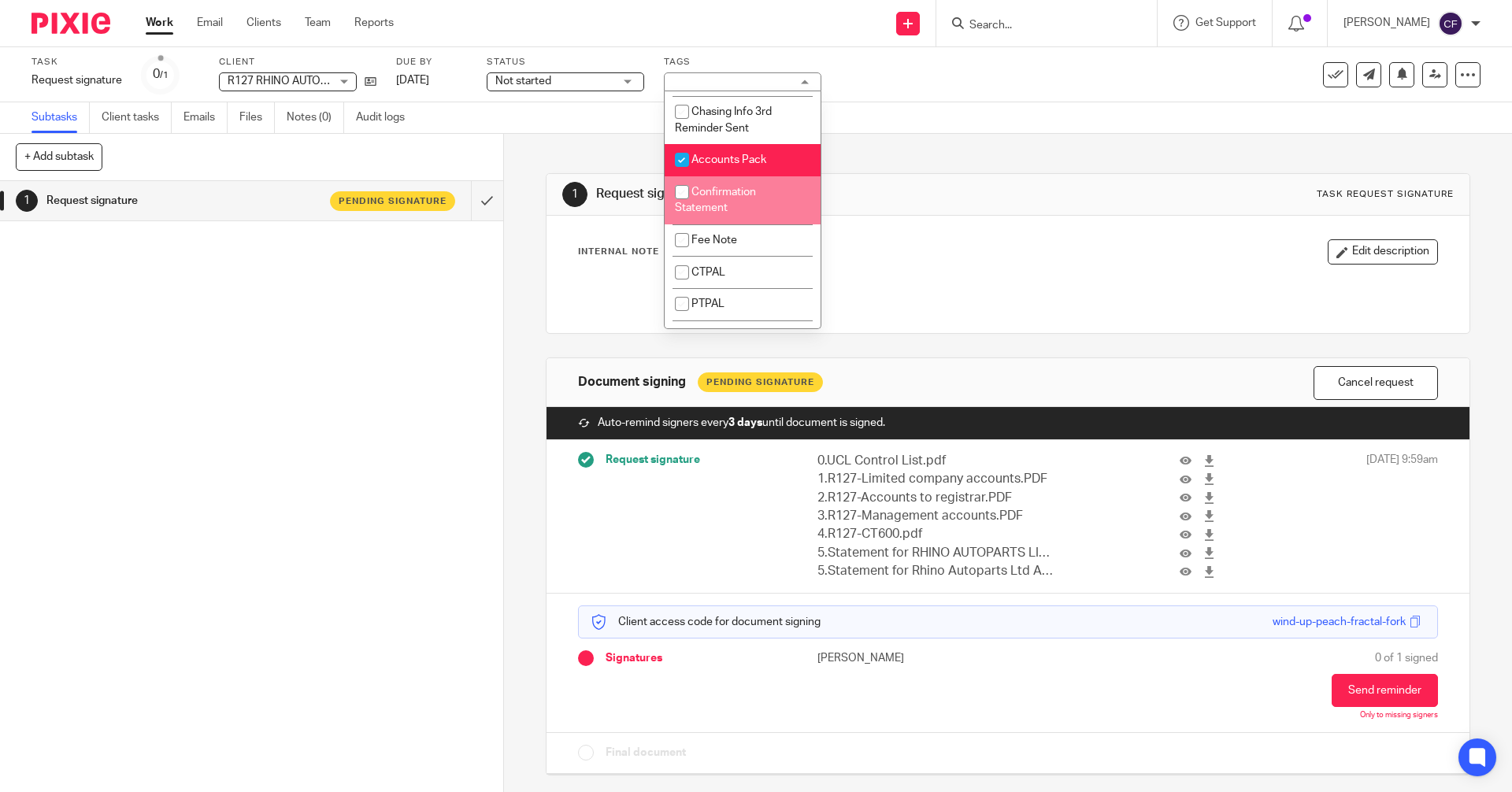
click at [344, 424] on div "1 Request signature Pending signature" at bounding box center [252, 486] width 503 height 611
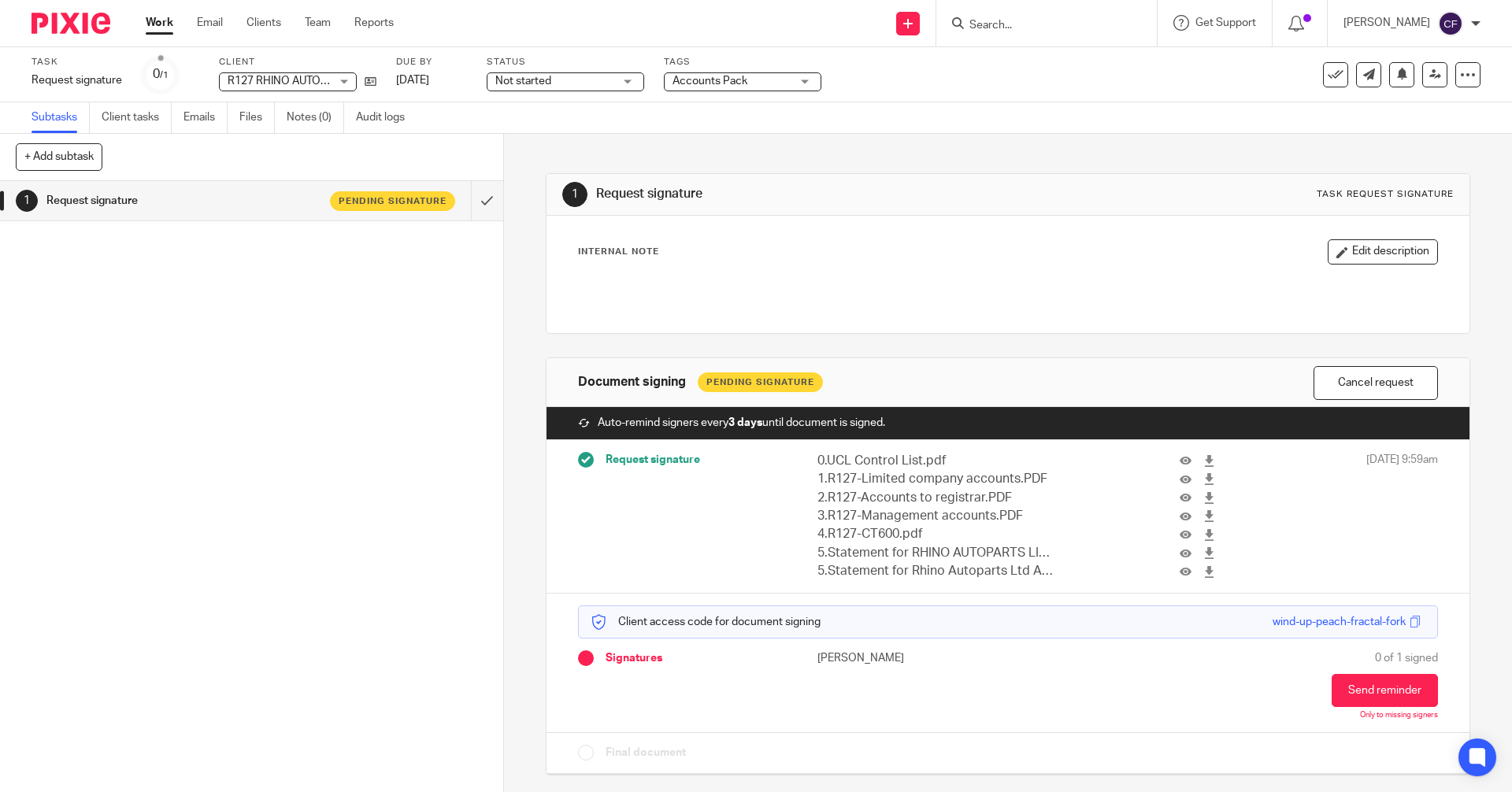
click at [1005, 27] on input "Search" at bounding box center [1038, 26] width 142 height 15
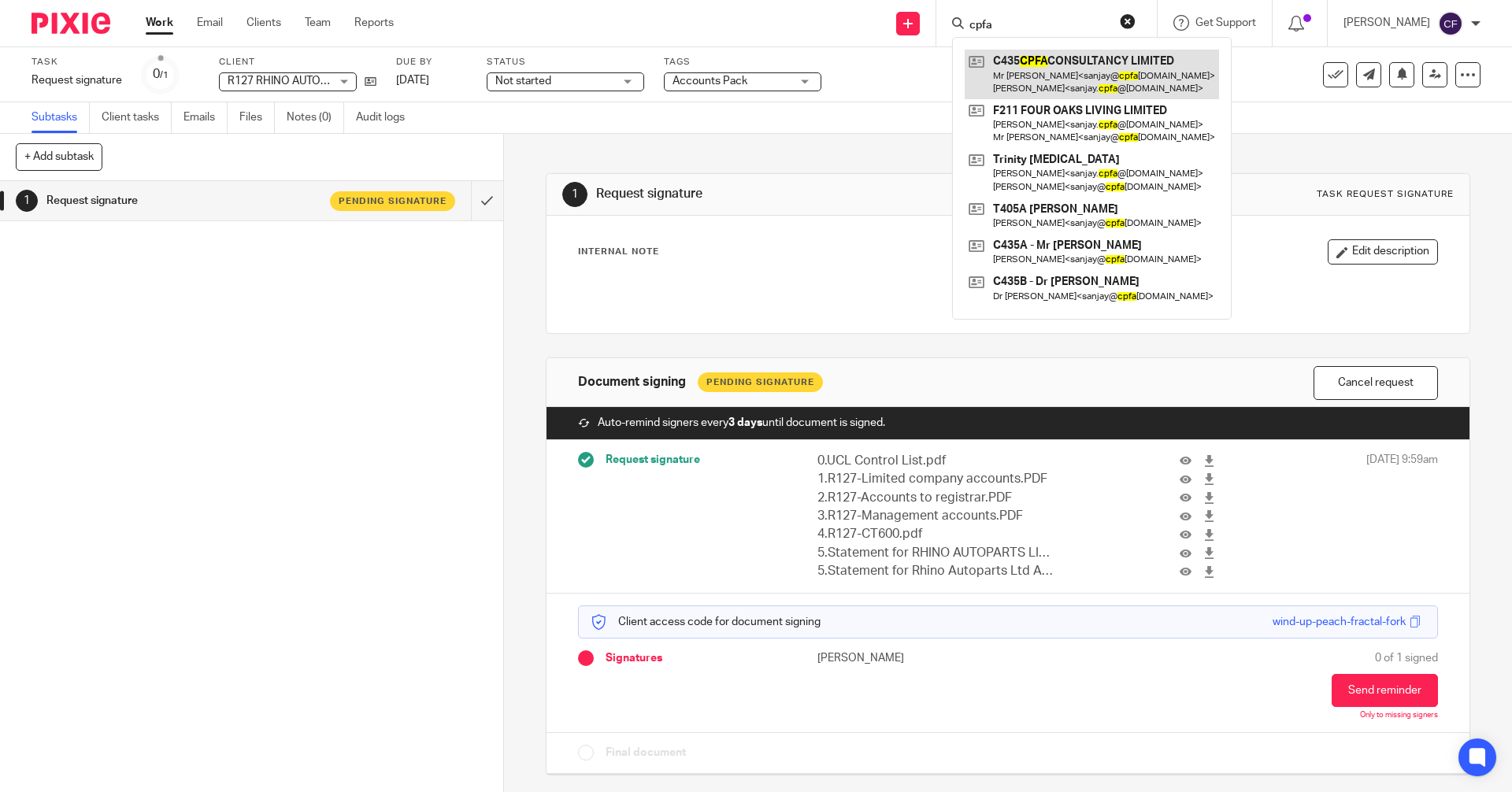
type input "cpfa"
click at [1084, 79] on link at bounding box center [1092, 74] width 254 height 49
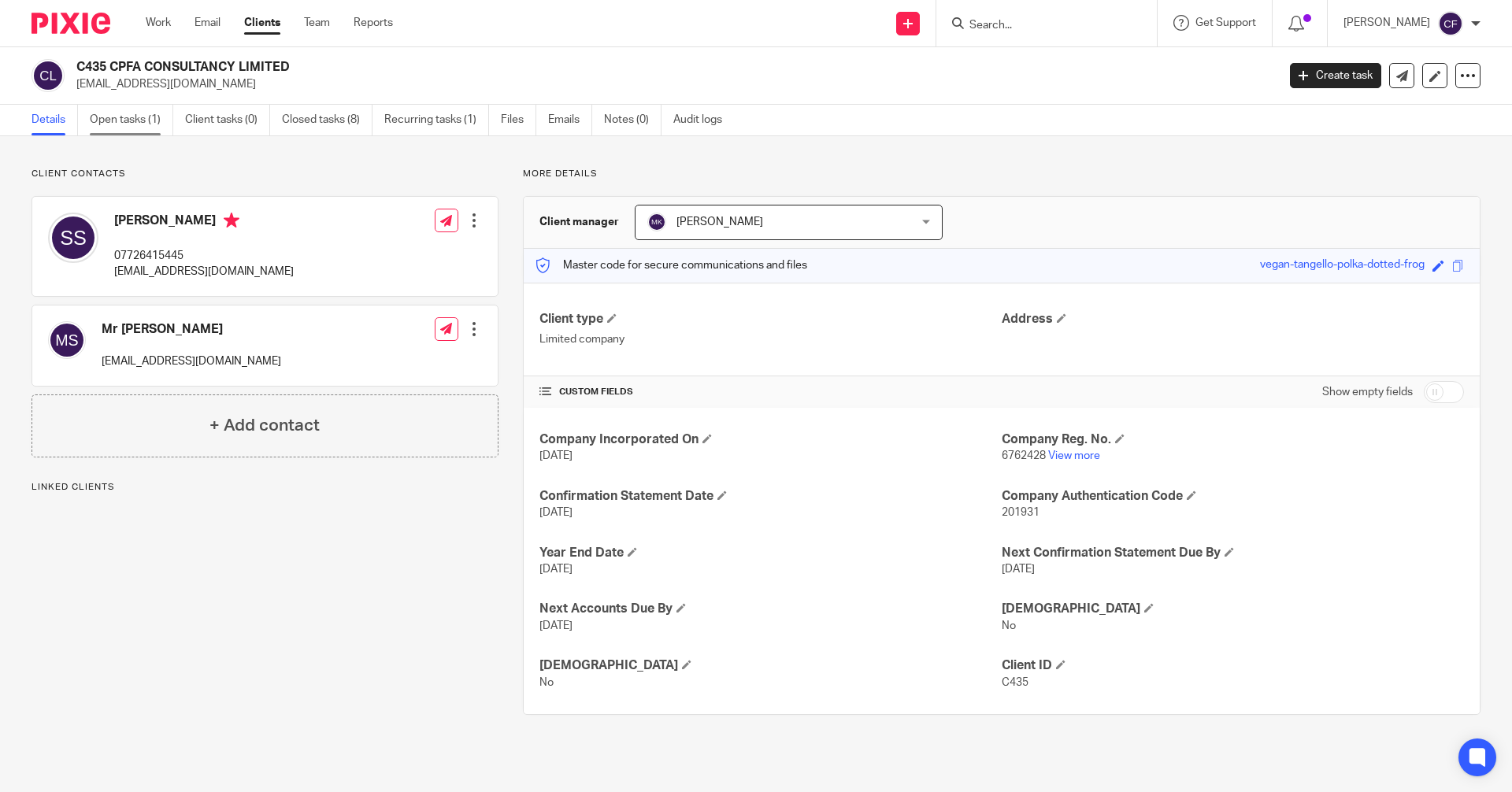
click at [140, 116] on link "Open tasks (1)" at bounding box center [131, 120] width 83 height 31
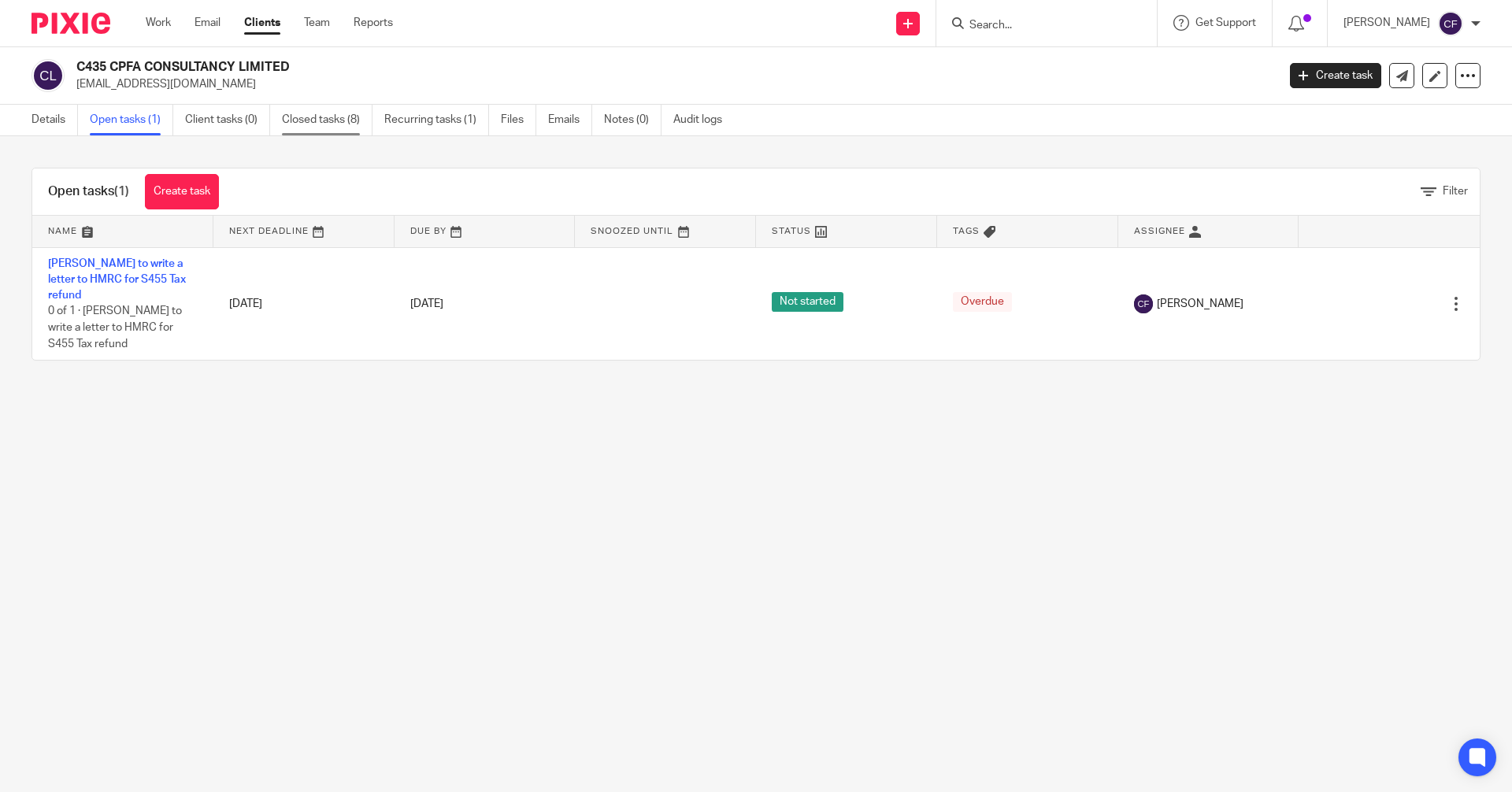
click at [342, 117] on link "Closed tasks (8)" at bounding box center [327, 120] width 91 height 31
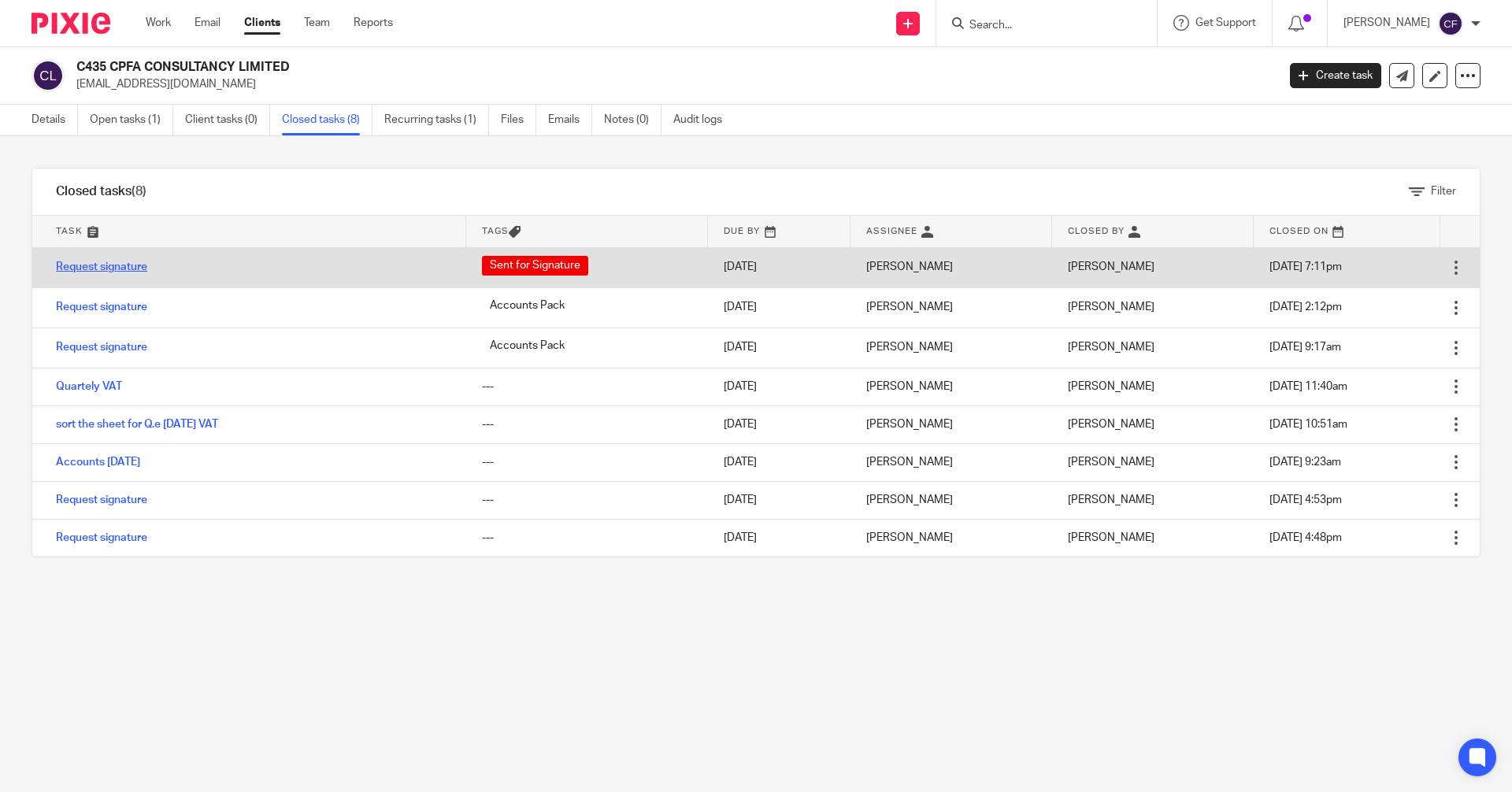
click at [128, 270] on link "Request signature" at bounding box center [101, 267] width 91 height 11
